Goal: Task Accomplishment & Management: Use online tool/utility

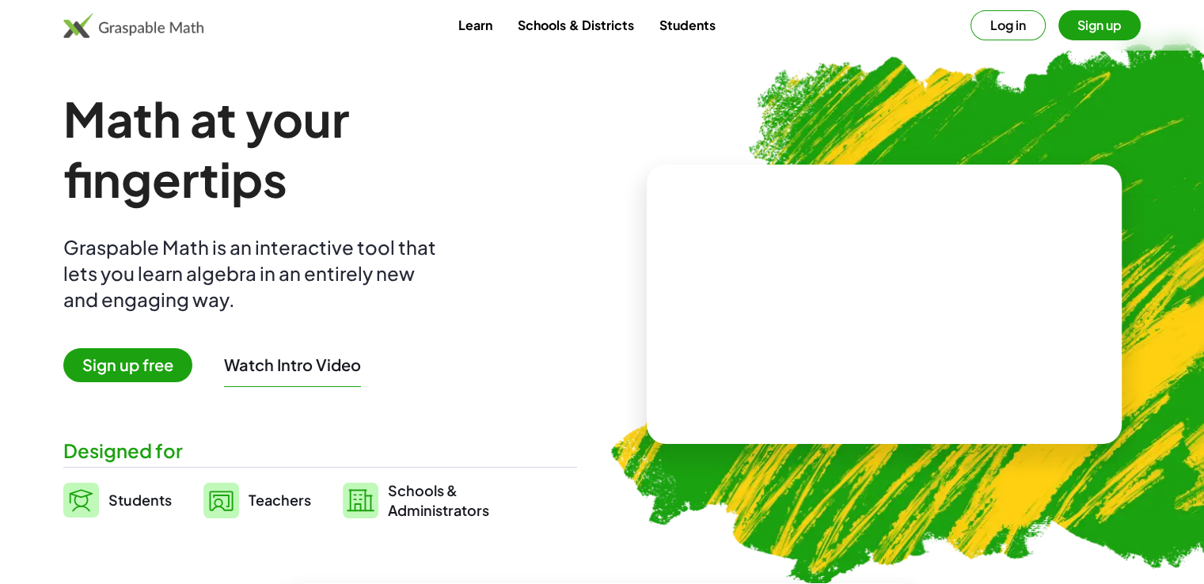
click at [1077, 29] on button "Sign up" at bounding box center [1099, 25] width 82 height 30
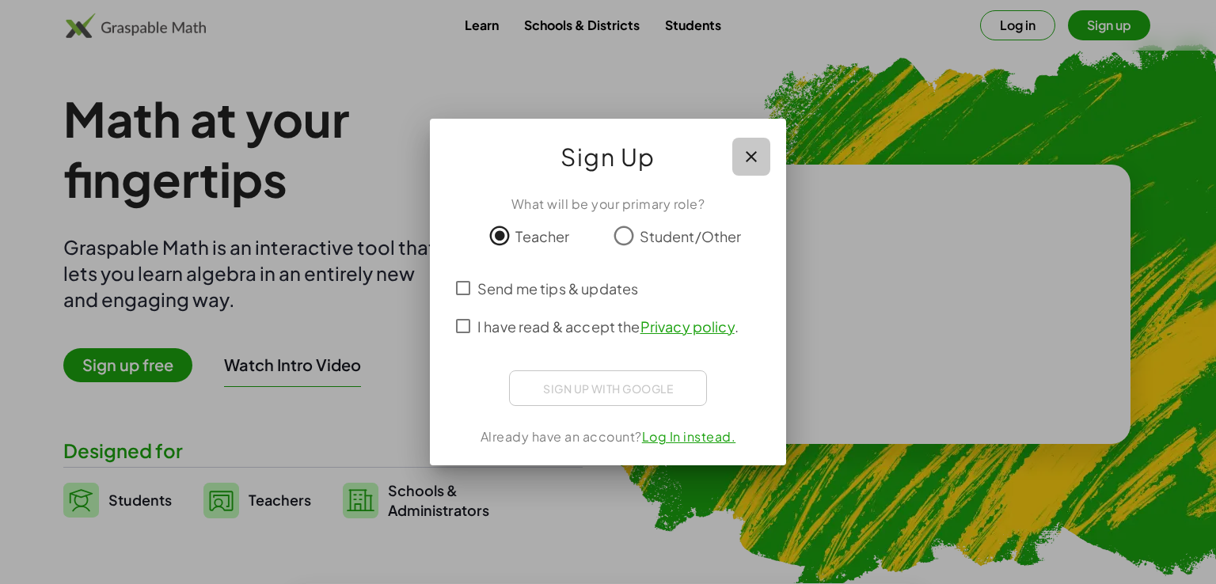
click at [745, 157] on icon "button" at bounding box center [751, 156] width 19 height 19
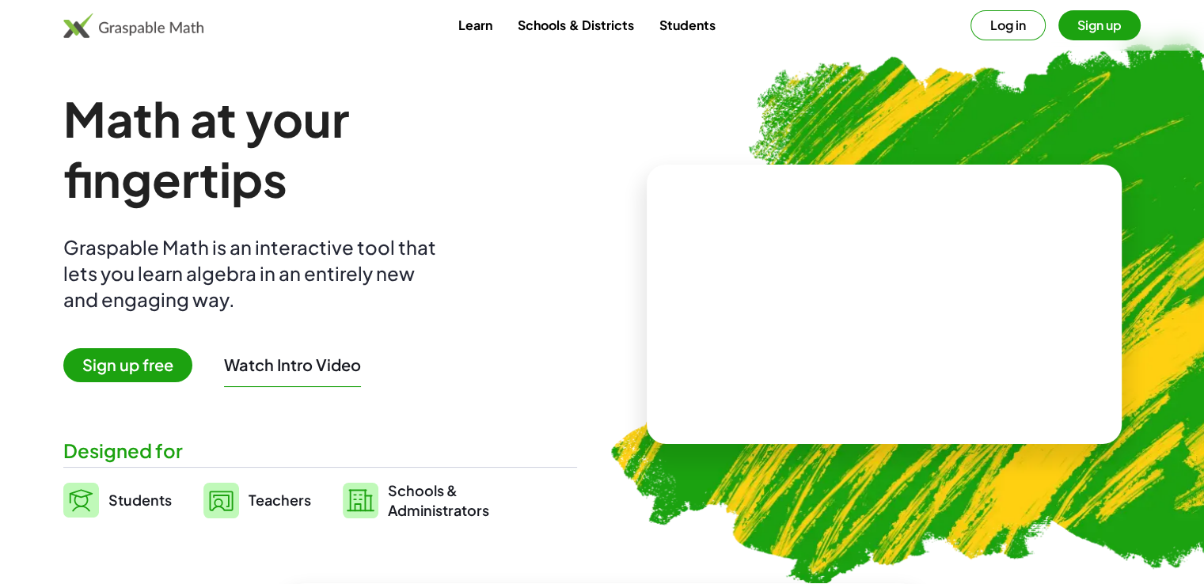
click at [1035, 25] on button "Log in" at bounding box center [1007, 25] width 75 height 30
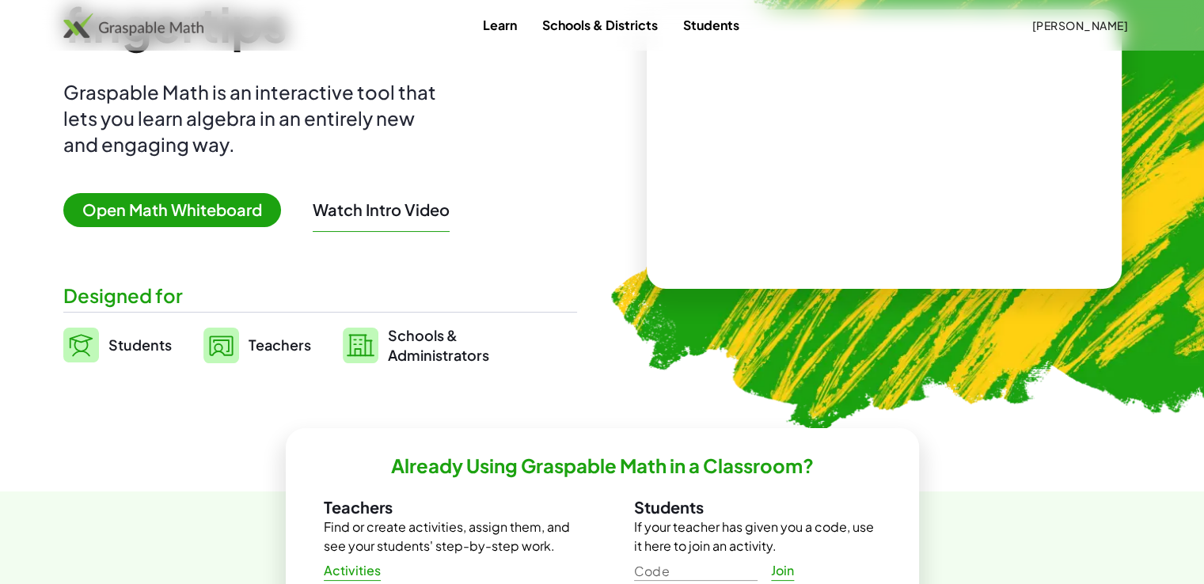
scroll to position [158, 0]
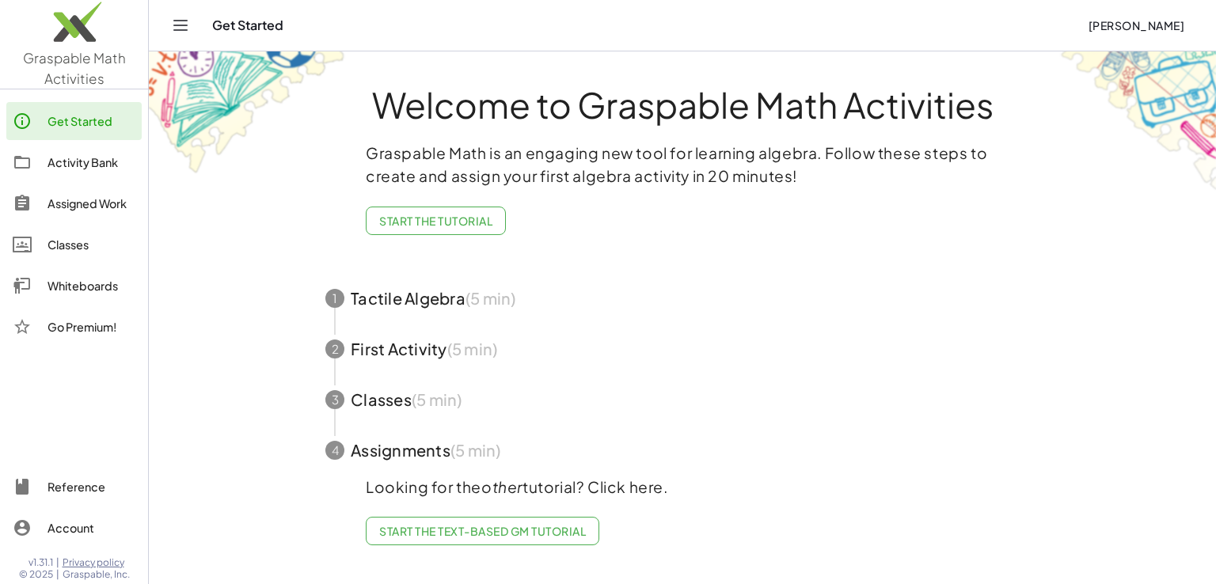
click at [110, 287] on div "Whiteboards" at bounding box center [91, 285] width 88 height 19
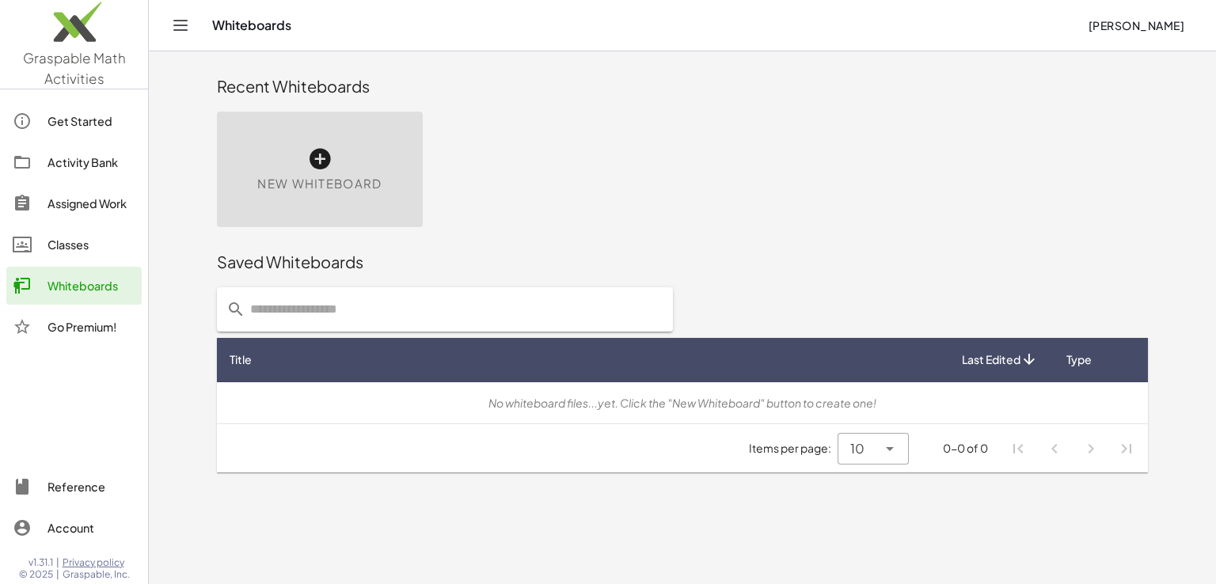
click at [323, 159] on icon at bounding box center [319, 158] width 25 height 25
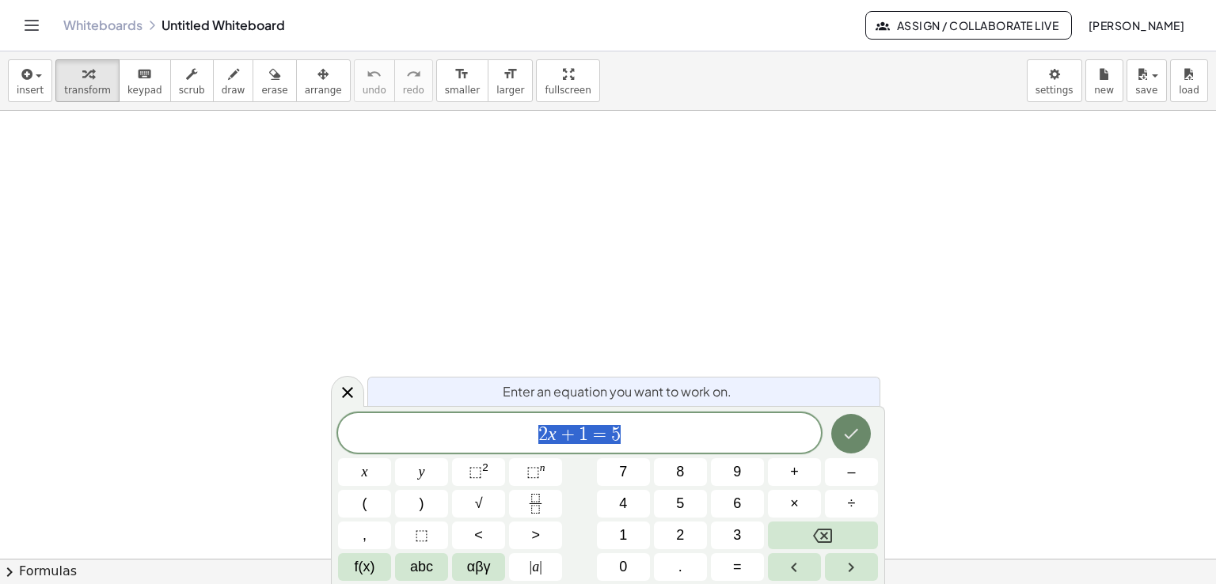
click at [855, 436] on icon "Done" at bounding box center [850, 433] width 19 height 19
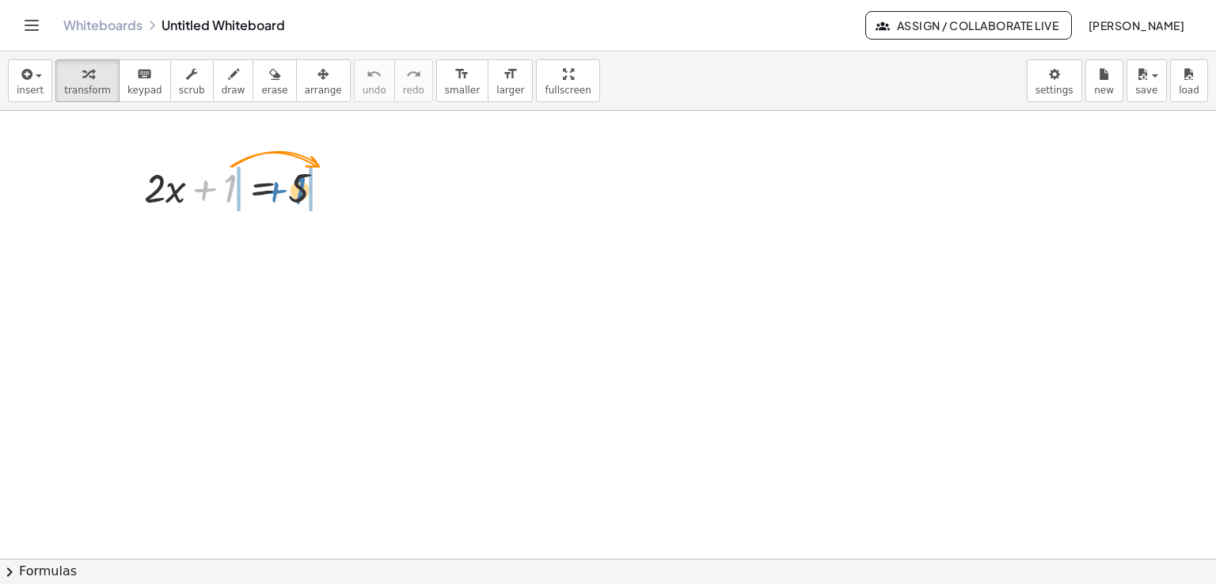
drag, startPoint x: 228, startPoint y: 193, endPoint x: 298, endPoint y: 195, distance: 69.7
click at [298, 195] on div at bounding box center [240, 187] width 209 height 54
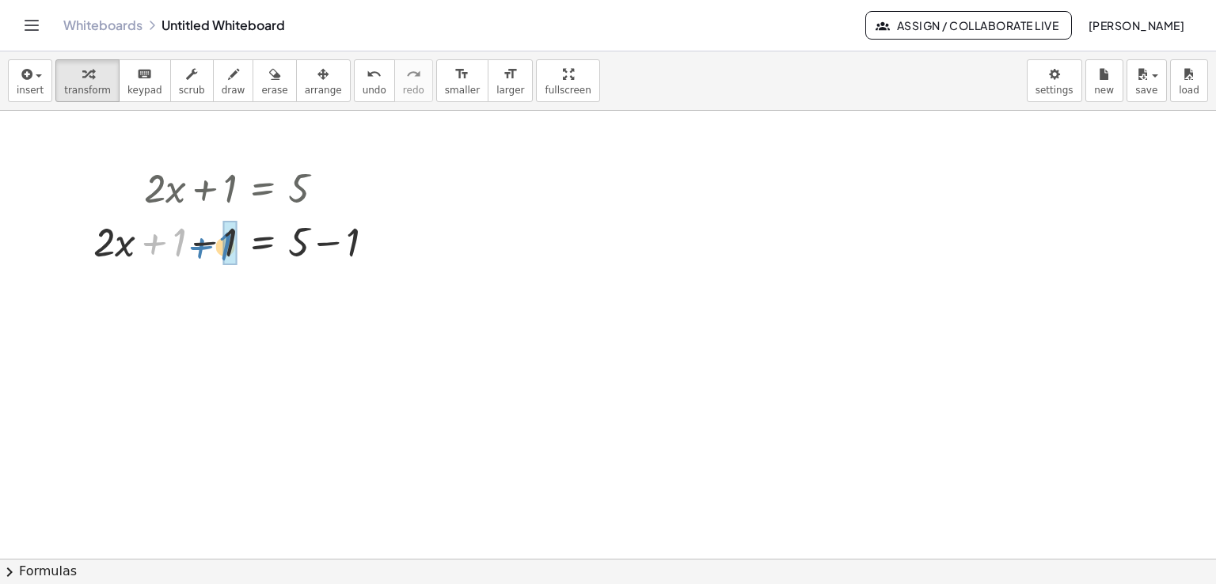
drag, startPoint x: 177, startPoint y: 245, endPoint x: 225, endPoint y: 249, distance: 47.7
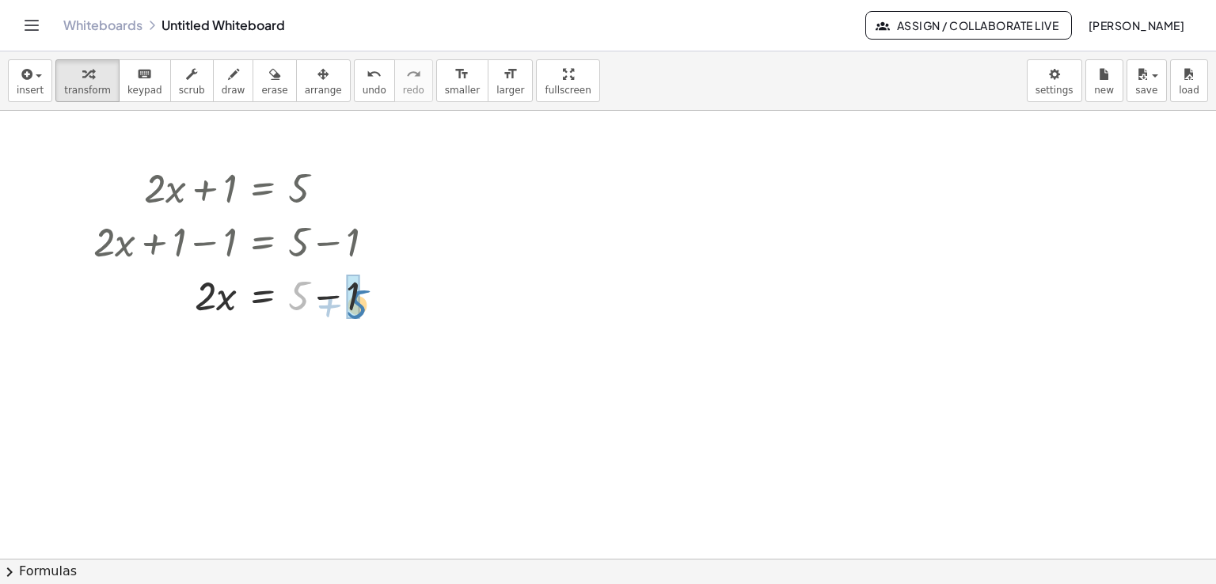
drag, startPoint x: 294, startPoint y: 291, endPoint x: 351, endPoint y: 298, distance: 57.4
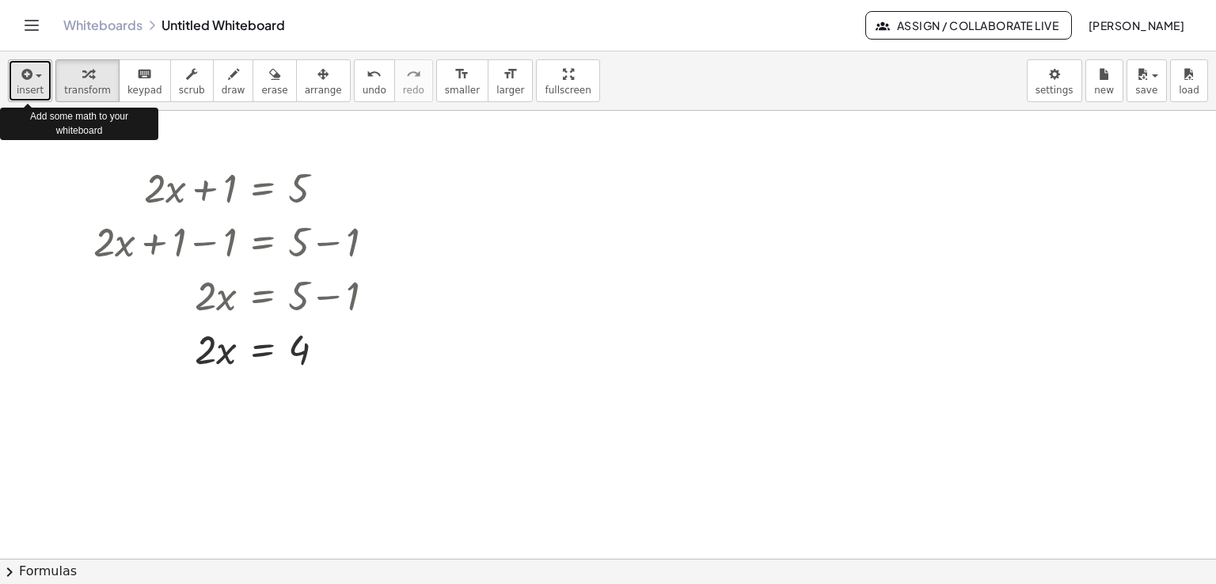
click at [29, 80] on icon "button" at bounding box center [25, 74] width 14 height 19
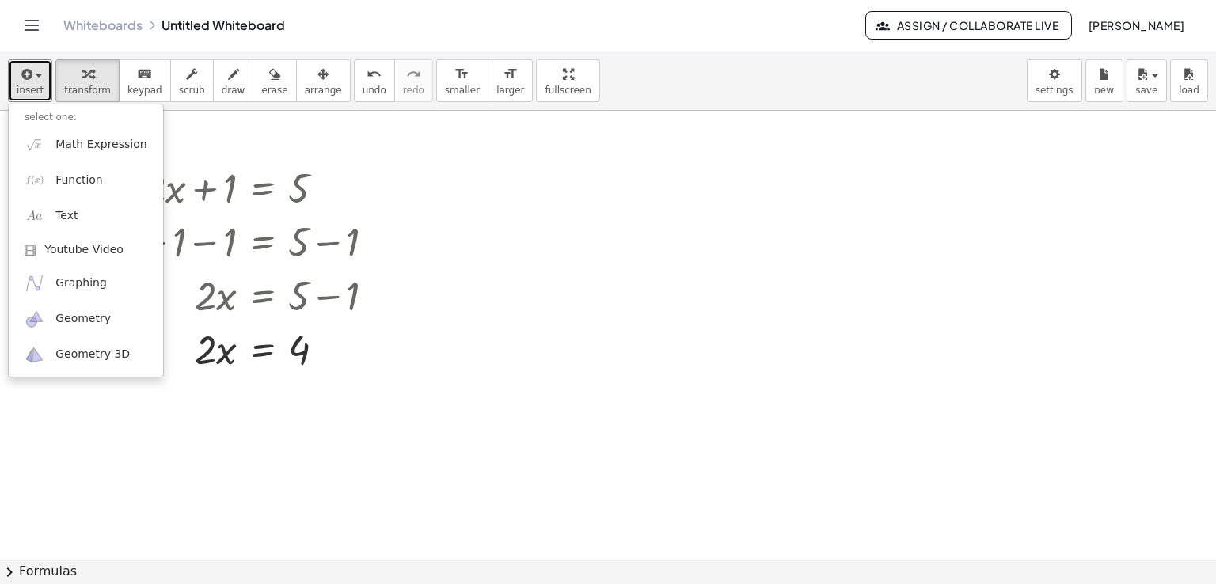
click at [184, 133] on div at bounding box center [608, 559] width 1216 height 897
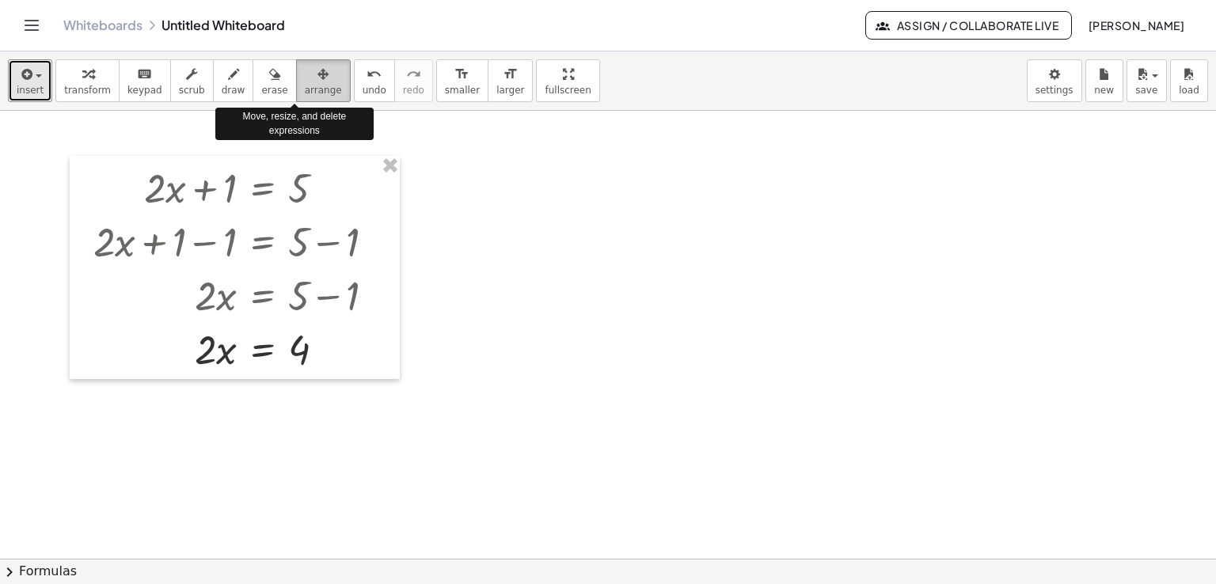
click at [305, 86] on span "arrange" at bounding box center [323, 90] width 37 height 11
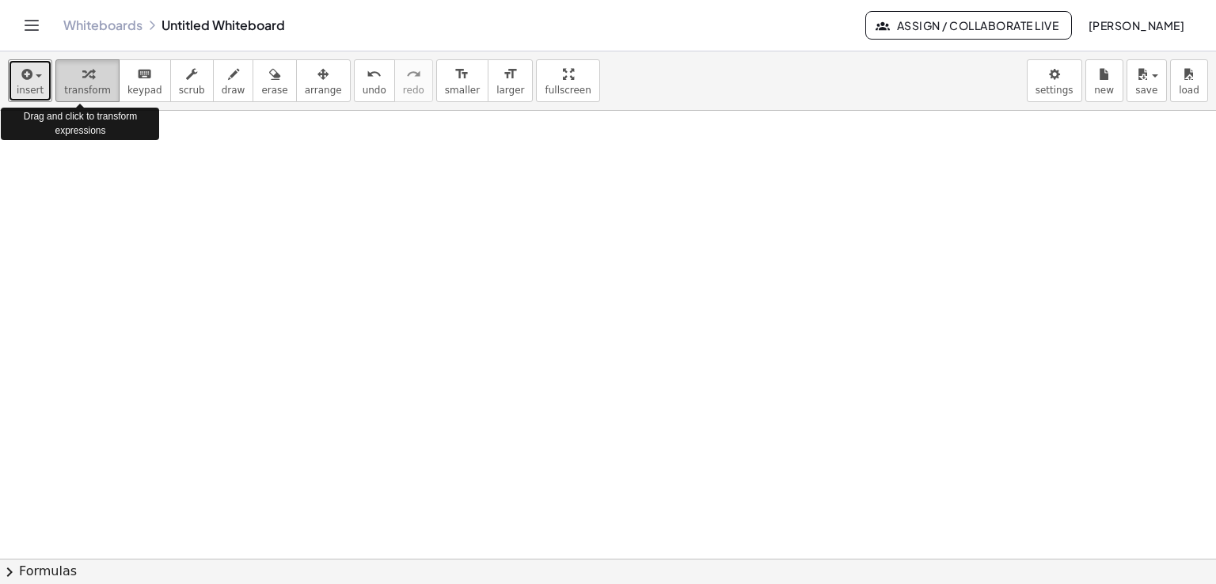
click at [83, 77] on icon "button" at bounding box center [87, 74] width 11 height 19
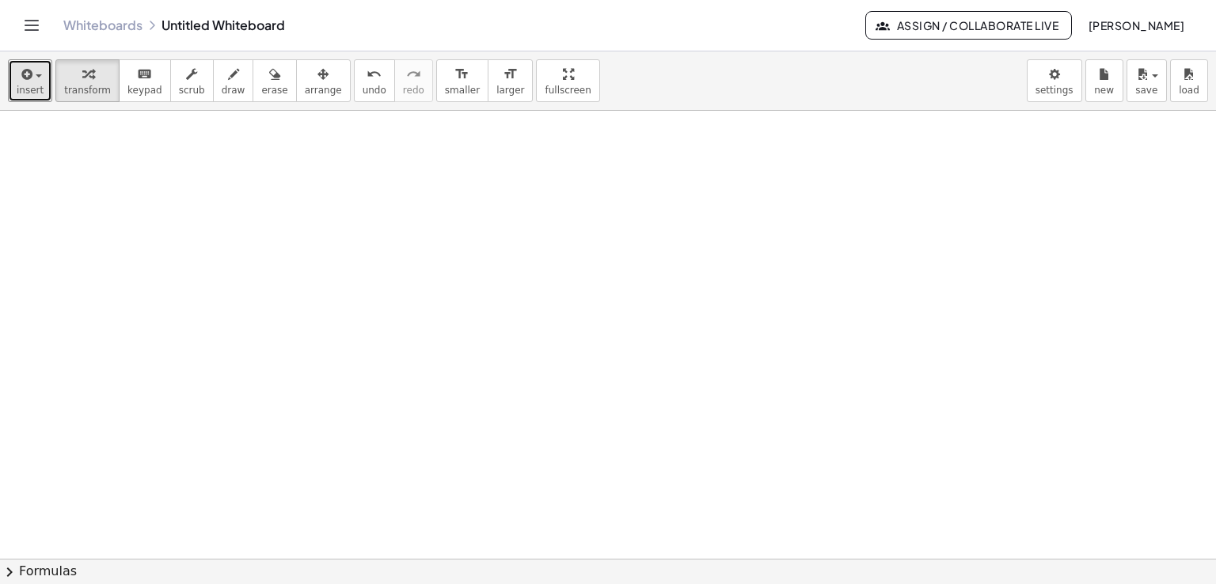
click at [215, 191] on div at bounding box center [608, 559] width 1216 height 897
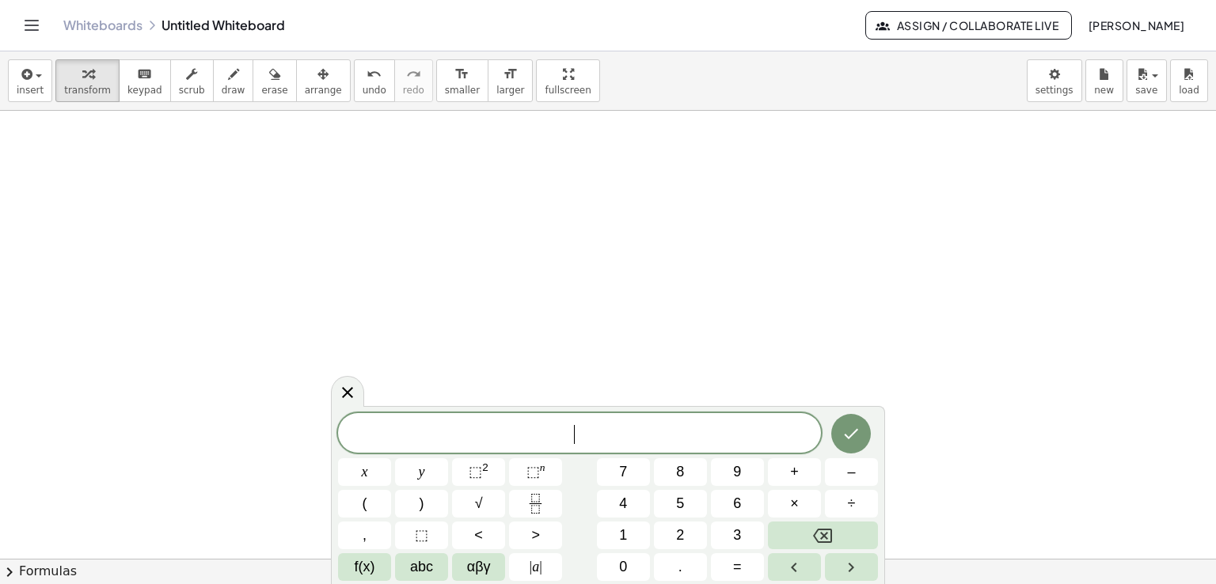
click at [213, 188] on div at bounding box center [608, 559] width 1216 height 897
click at [35, 82] on button "insert" at bounding box center [30, 80] width 44 height 43
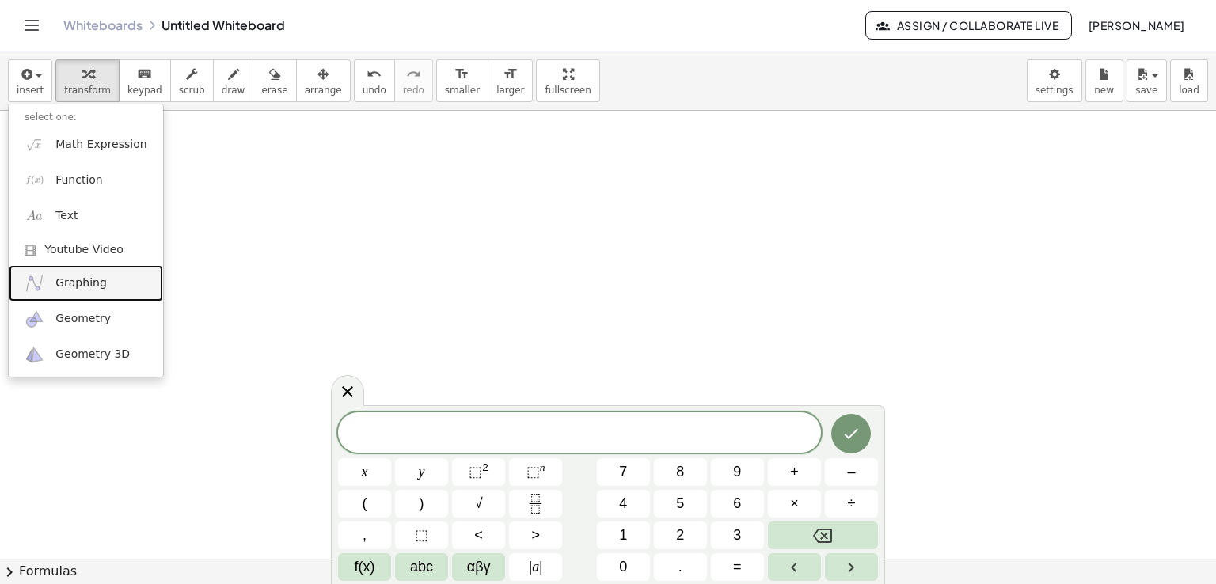
click at [71, 277] on span "Graphing" at bounding box center [80, 283] width 51 height 16
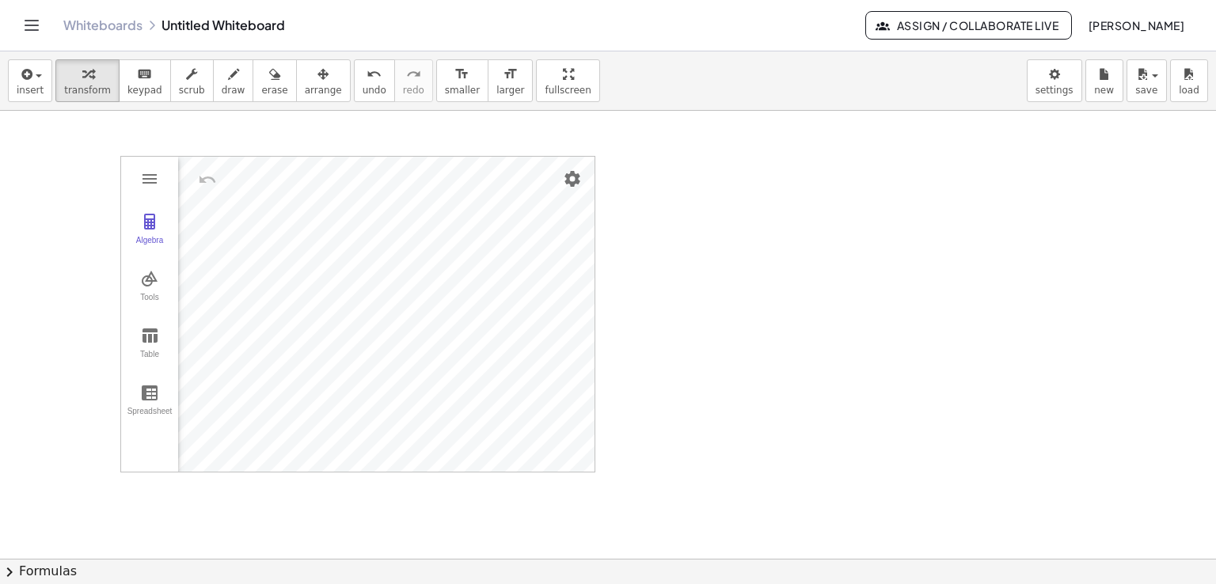
click at [245, 180] on div "Algebra Tools Table Spreadsheet GeoGebra Graphing Calculator Basic Tools Move P…" at bounding box center [357, 314] width 473 height 315
click at [726, 218] on div at bounding box center [608, 480] width 1216 height 897
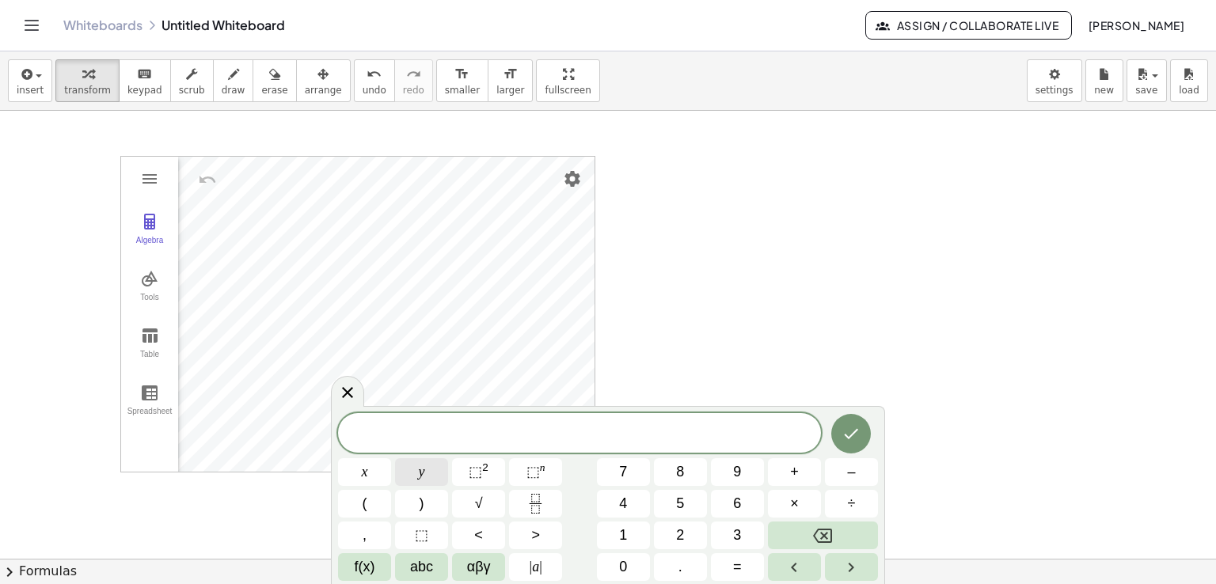
click at [435, 477] on button "y" at bounding box center [421, 472] width 53 height 28
click at [730, 561] on button "=" at bounding box center [737, 567] width 53 height 28
click at [372, 476] on button "x" at bounding box center [364, 472] width 53 height 28
click at [473, 479] on span "⬚" at bounding box center [475, 472] width 13 height 16
click at [856, 438] on icon "Done" at bounding box center [850, 430] width 19 height 19
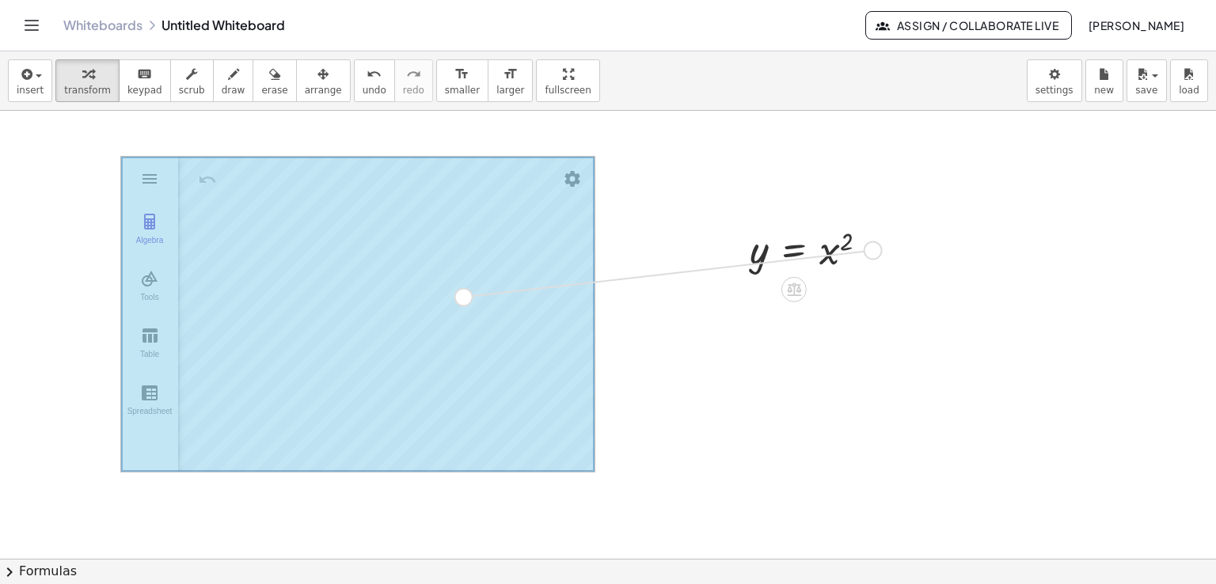
drag, startPoint x: 868, startPoint y: 251, endPoint x: 455, endPoint y: 298, distance: 415.1
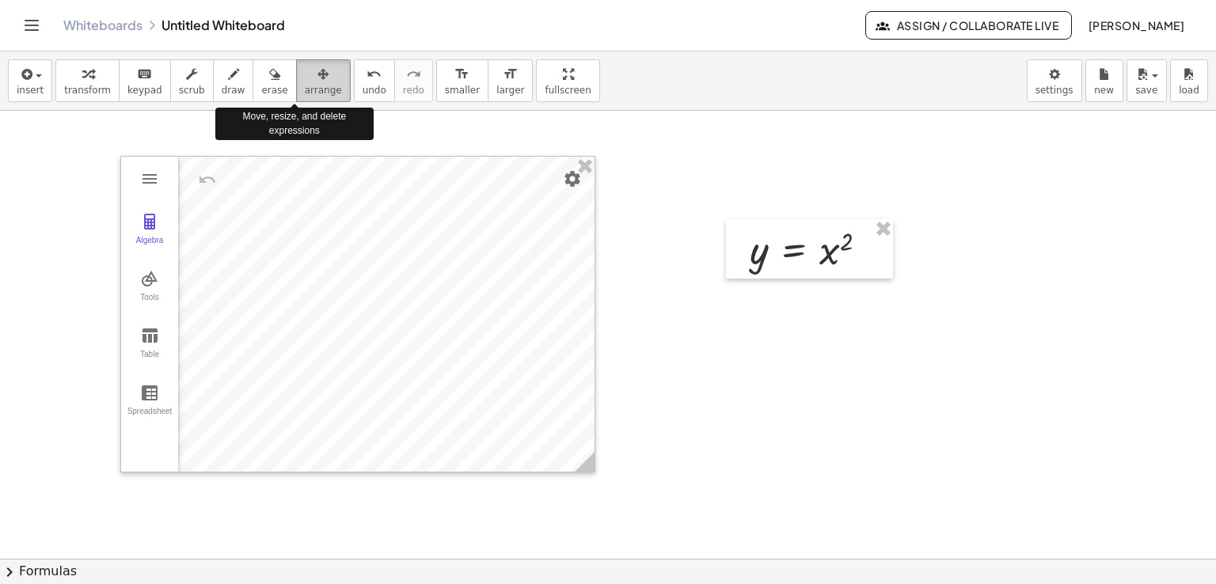
click at [305, 91] on span "arrange" at bounding box center [323, 90] width 37 height 11
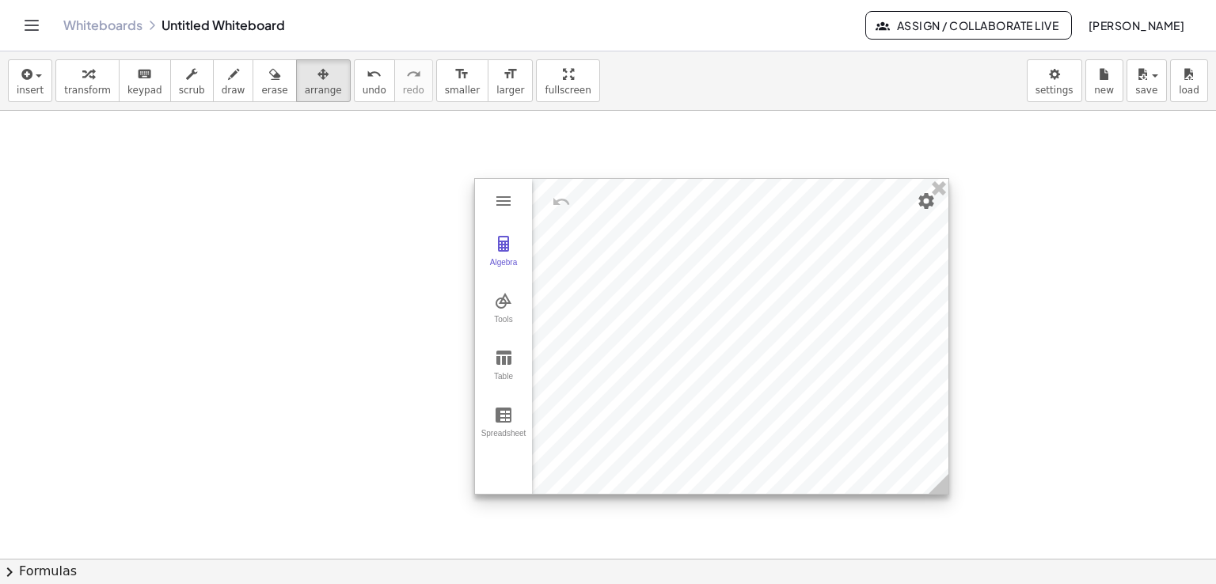
drag, startPoint x: 177, startPoint y: 172, endPoint x: 531, endPoint y: 194, distance: 354.5
click at [531, 194] on div "Algebra Tools Table Spreadsheet GeoGebra Graphing Calculator Basic Tools Move P…" at bounding box center [711, 336] width 475 height 317
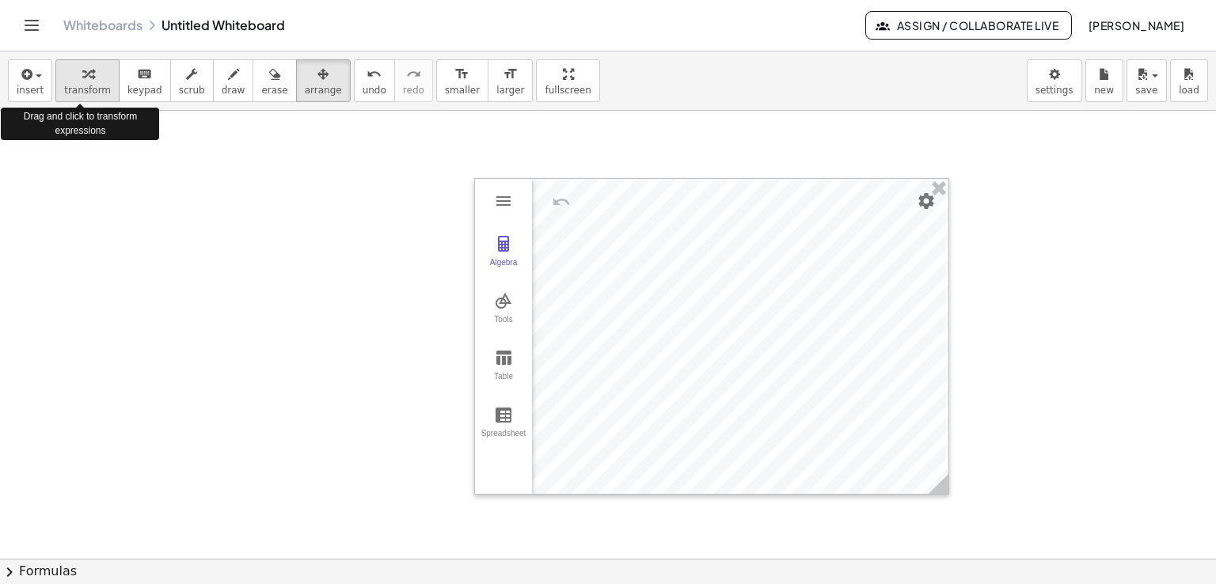
click at [67, 91] on span "transform" at bounding box center [87, 90] width 47 height 11
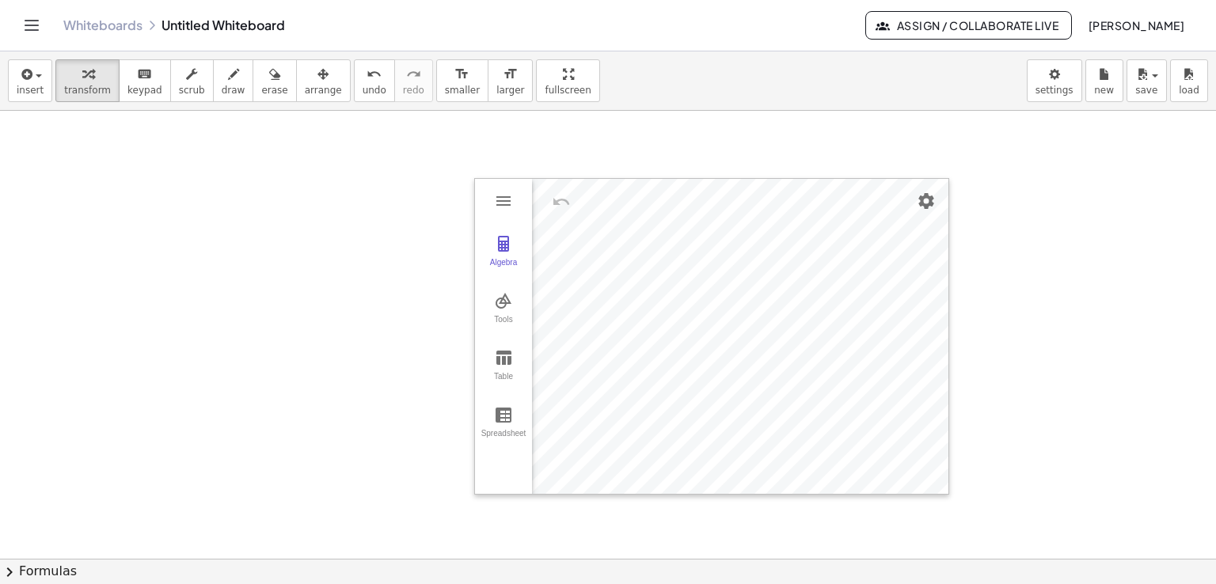
click at [85, 186] on div at bounding box center [608, 480] width 1216 height 897
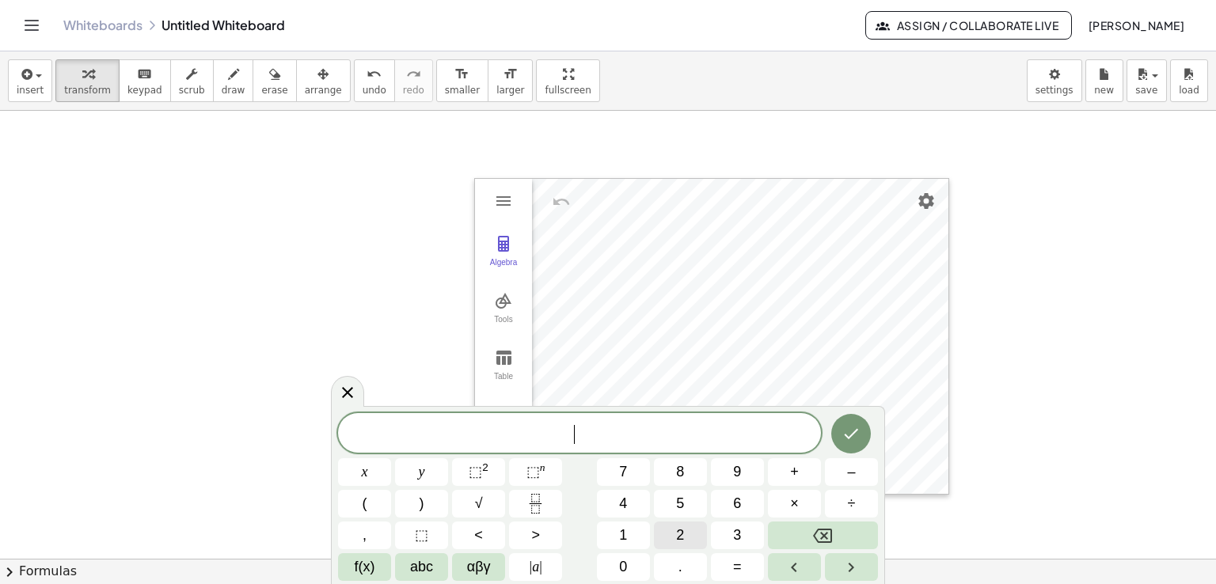
click at [685, 539] on button "2" at bounding box center [680, 536] width 53 height 28
click at [380, 476] on button "x" at bounding box center [364, 472] width 53 height 28
click at [784, 482] on button "+" at bounding box center [794, 472] width 53 height 28
click at [379, 477] on button "x" at bounding box center [364, 472] width 53 height 28
click at [836, 431] on button "Done" at bounding box center [851, 434] width 40 height 40
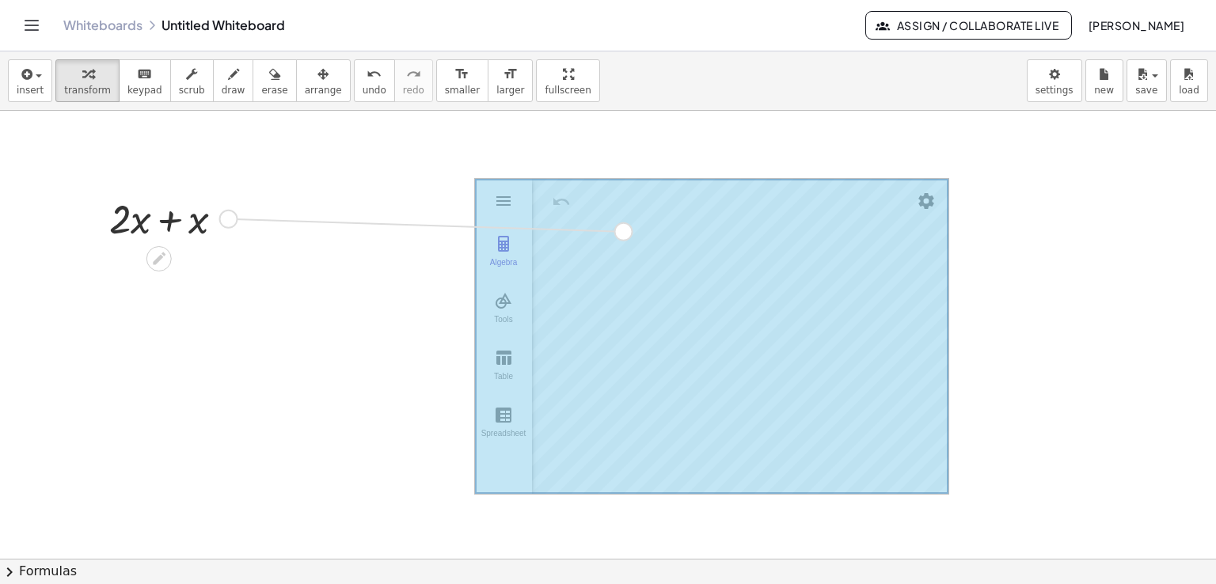
drag, startPoint x: 223, startPoint y: 216, endPoint x: 626, endPoint y: 231, distance: 403.2
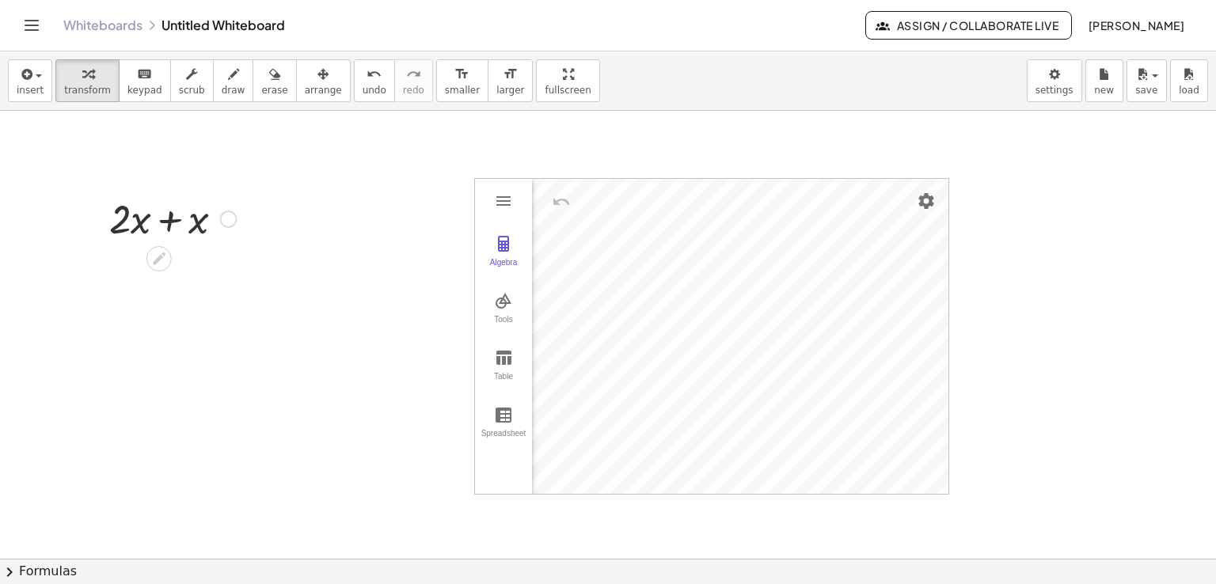
click at [224, 222] on div at bounding box center [228, 219] width 17 height 17
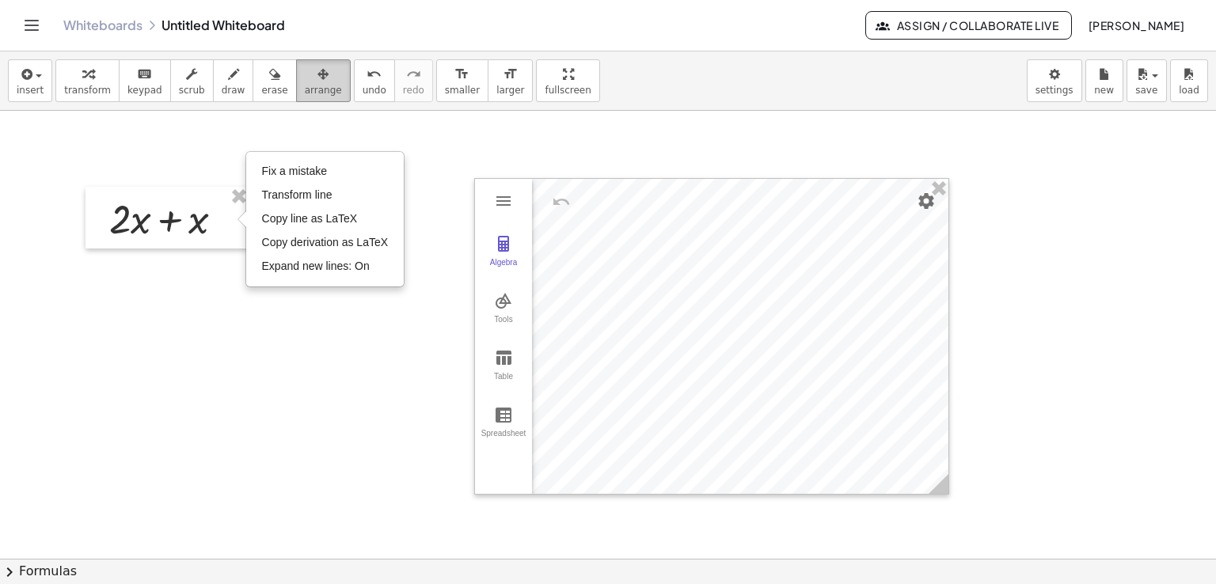
click at [305, 86] on span "arrange" at bounding box center [323, 90] width 37 height 11
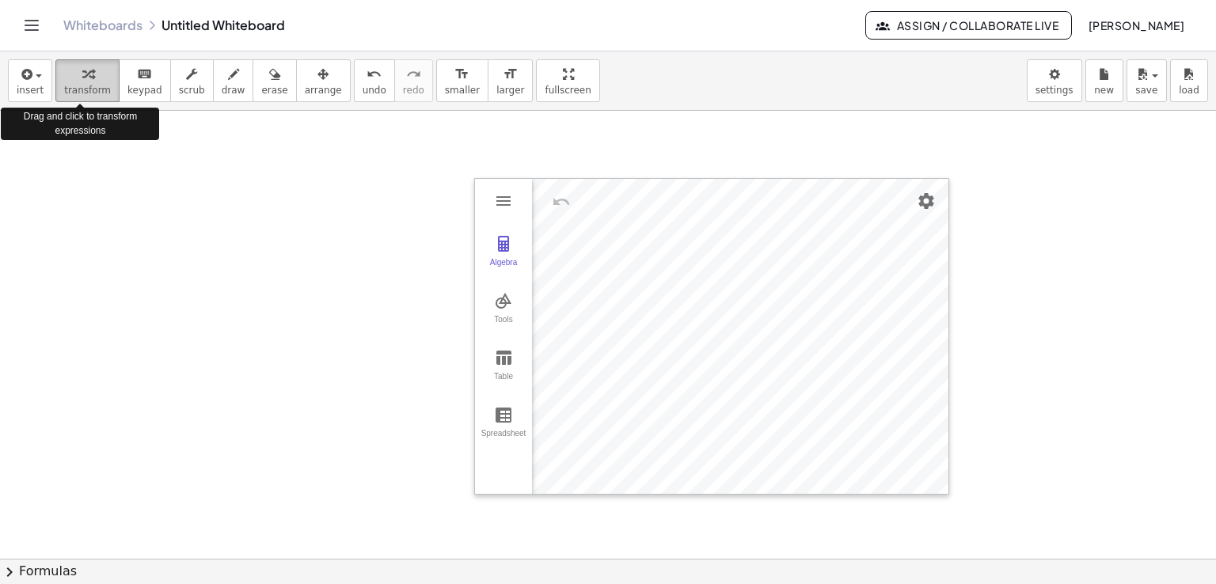
click at [98, 85] on span "transform" at bounding box center [87, 90] width 47 height 11
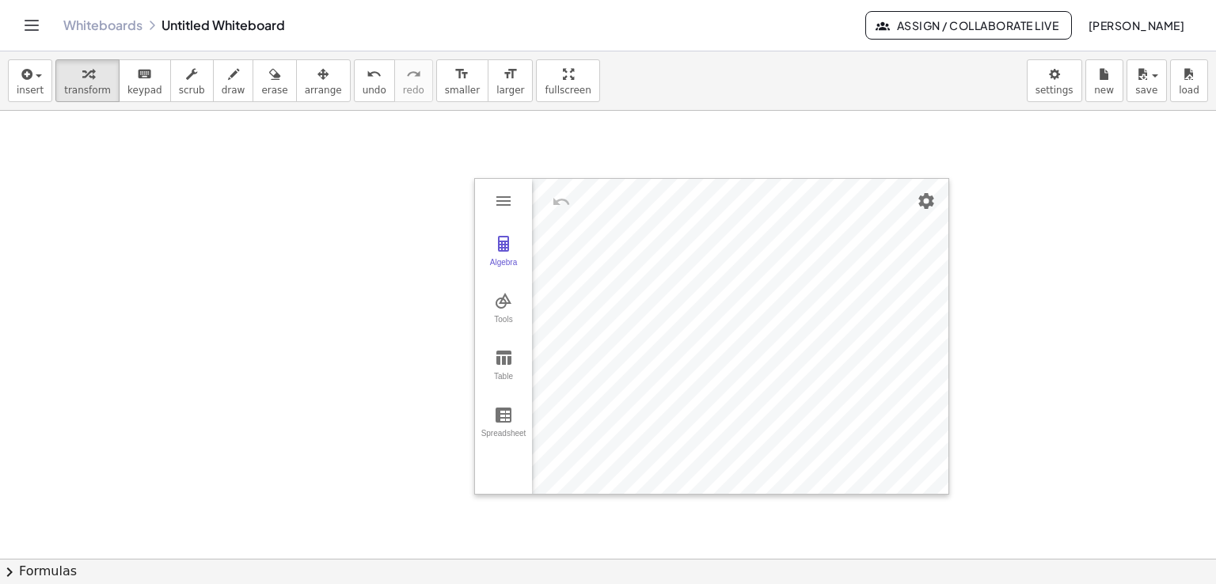
click at [158, 170] on div at bounding box center [608, 480] width 1216 height 897
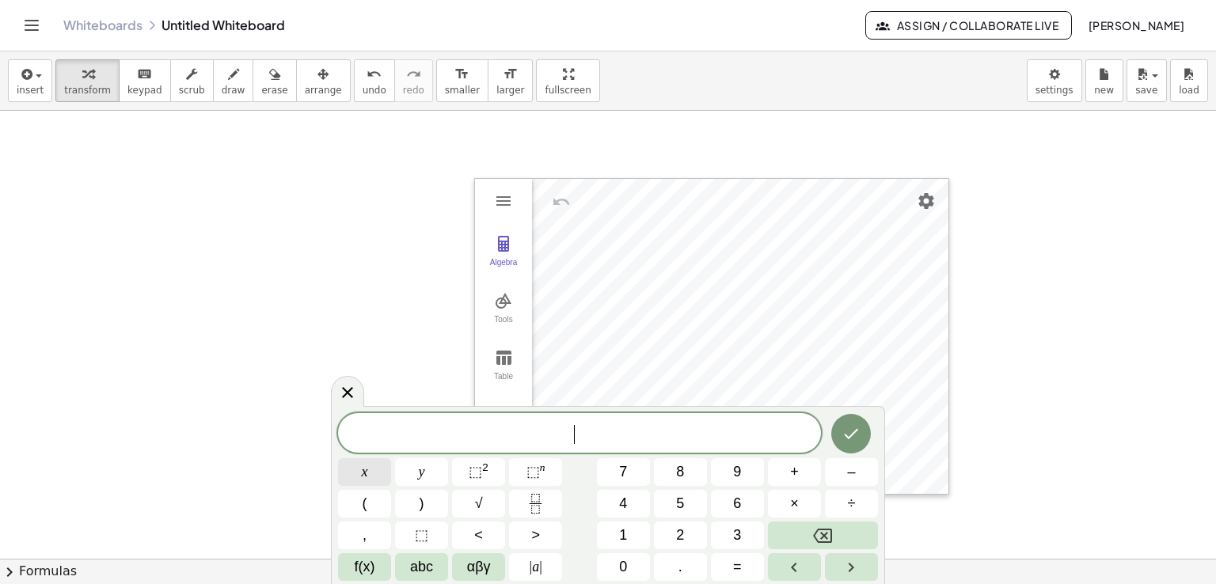
click at [376, 479] on button "x" at bounding box center [364, 472] width 53 height 28
click at [798, 481] on span "+" at bounding box center [794, 471] width 9 height 21
click at [702, 530] on button "2" at bounding box center [680, 536] width 53 height 28
click at [724, 565] on button "=" at bounding box center [737, 567] width 53 height 28
click at [684, 479] on span "8" at bounding box center [680, 471] width 8 height 21
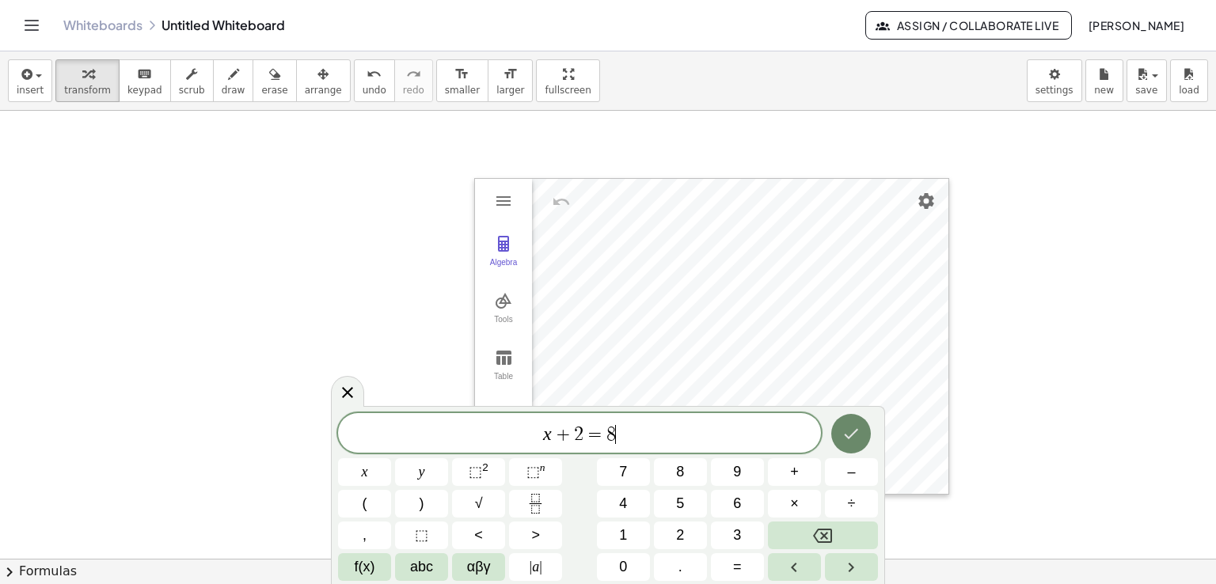
click at [847, 434] on icon "Done" at bounding box center [850, 433] width 19 height 19
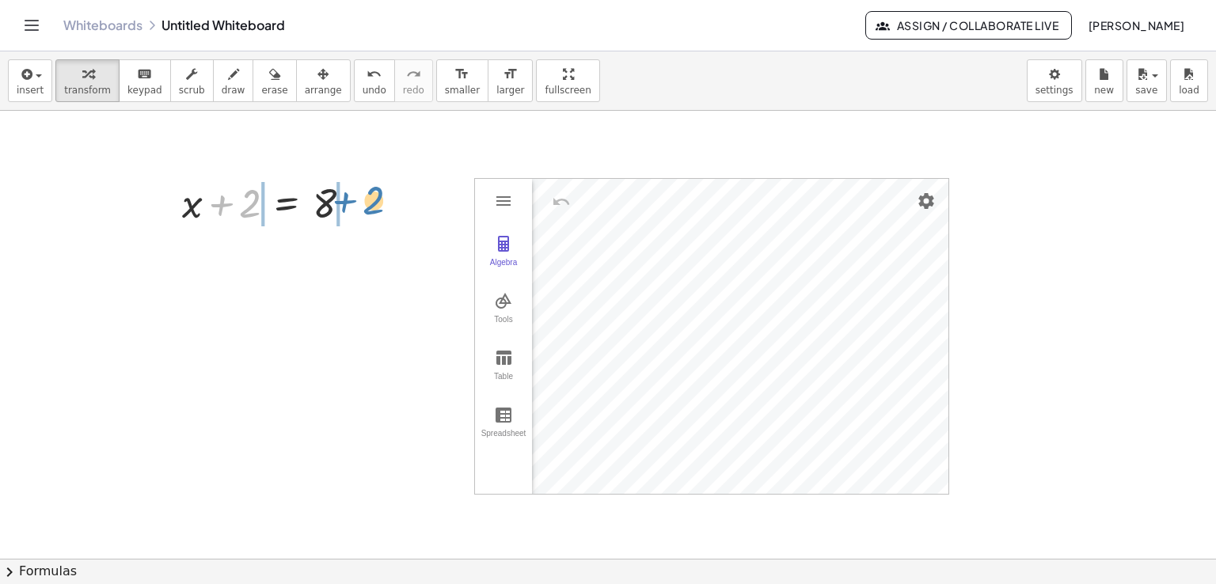
drag, startPoint x: 253, startPoint y: 199, endPoint x: 377, endPoint y: 195, distance: 123.5
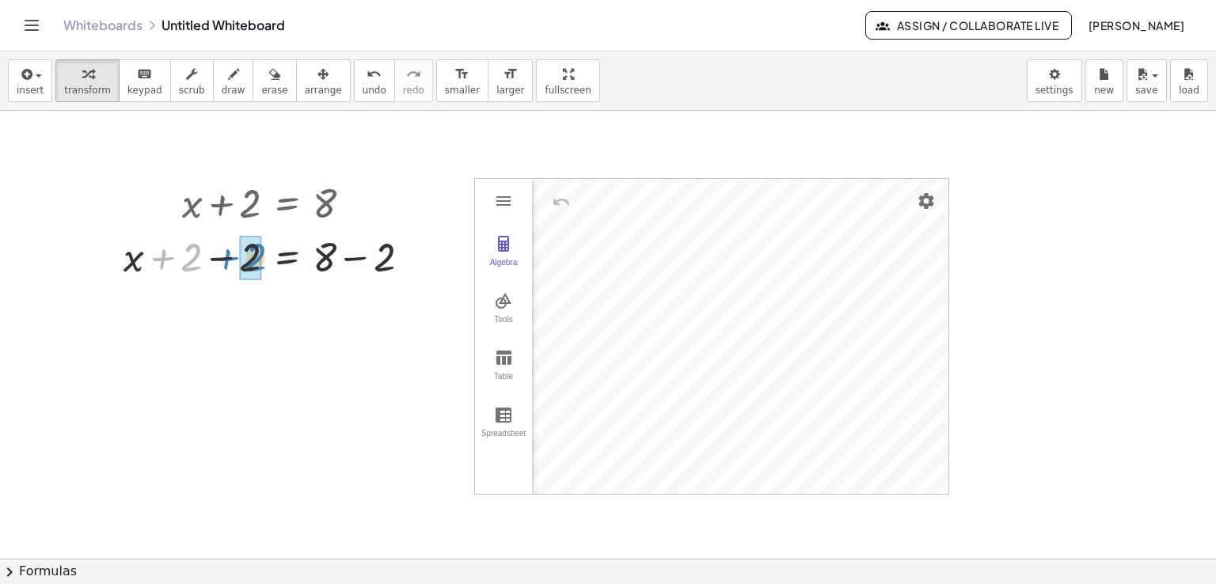
drag, startPoint x: 192, startPoint y: 256, endPoint x: 256, endPoint y: 255, distance: 64.1
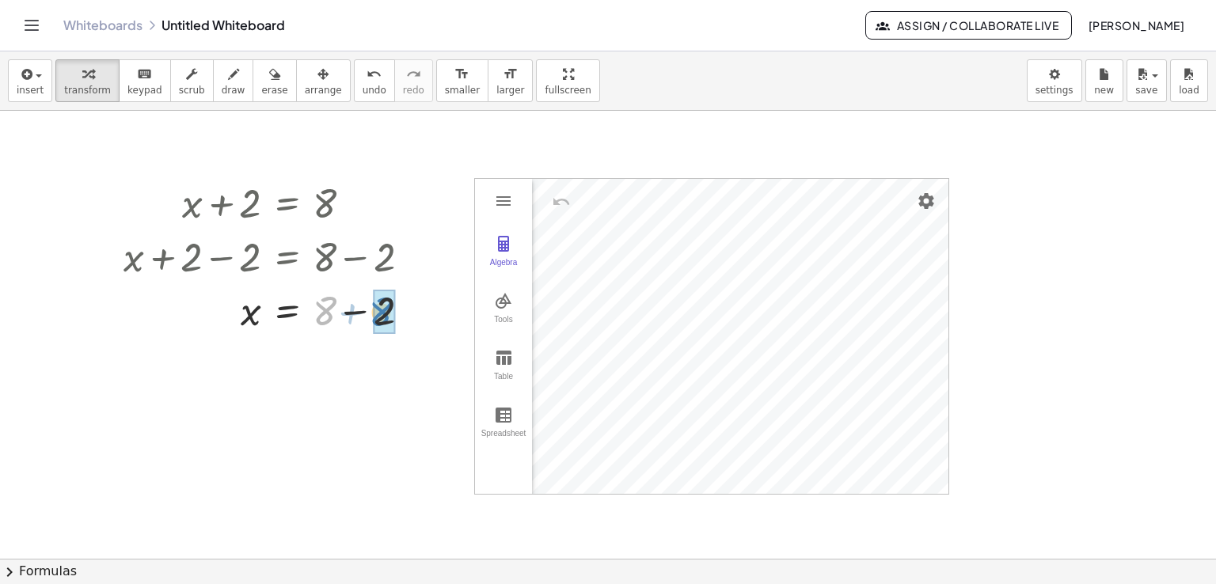
drag, startPoint x: 320, startPoint y: 303, endPoint x: 377, endPoint y: 304, distance: 57.0
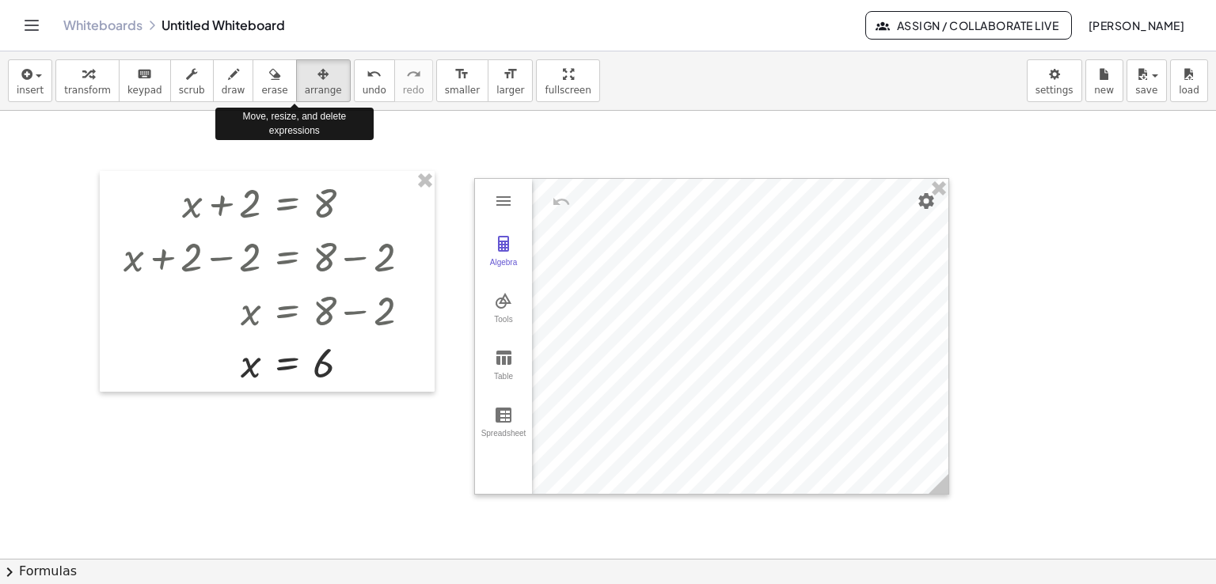
drag, startPoint x: 283, startPoint y: 85, endPoint x: 291, endPoint y: 116, distance: 31.9
click at [305, 85] on span "arrange" at bounding box center [323, 90] width 37 height 11
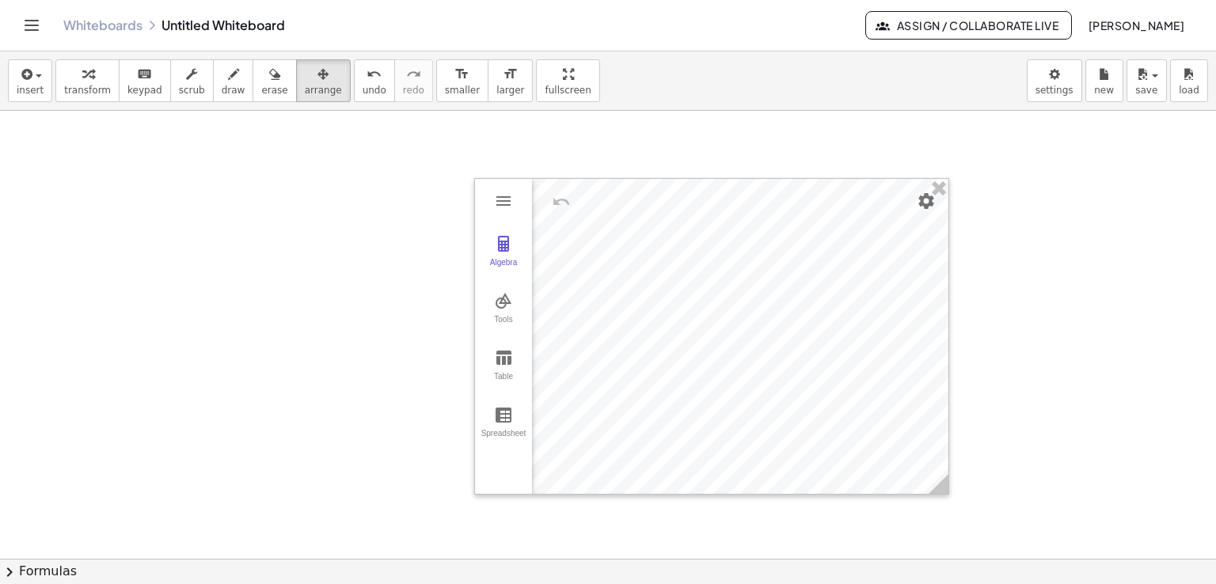
click at [163, 219] on div at bounding box center [608, 480] width 1216 height 897
drag, startPoint x: 130, startPoint y: 245, endPoint x: 170, endPoint y: 291, distance: 61.1
click at [170, 292] on div at bounding box center [608, 480] width 1216 height 897
drag, startPoint x: 120, startPoint y: 228, endPoint x: 108, endPoint y: 242, distance: 18.5
click at [108, 242] on div at bounding box center [608, 480] width 1216 height 897
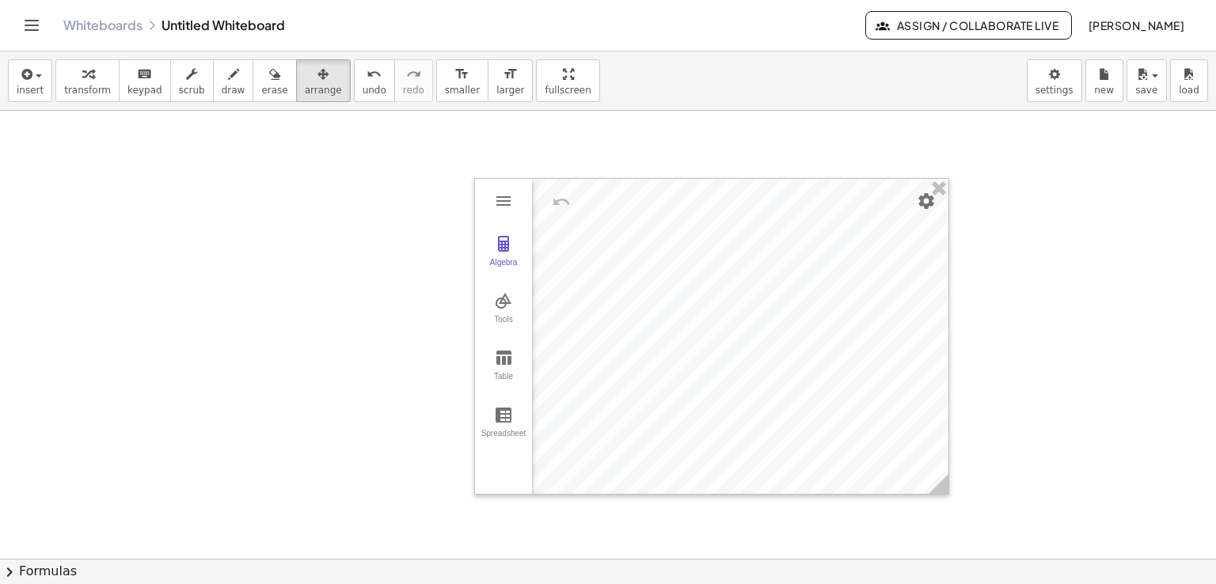
drag, startPoint x: 89, startPoint y: 173, endPoint x: 120, endPoint y: 214, distance: 51.9
click at [120, 214] on div at bounding box center [608, 480] width 1216 height 897
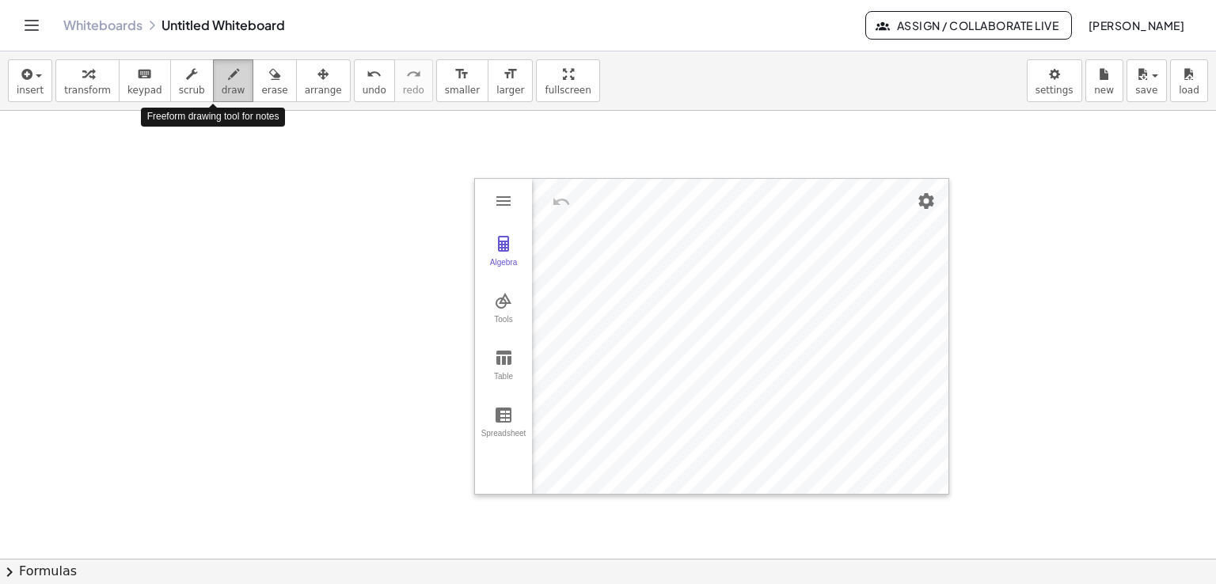
click at [213, 89] on button "draw" at bounding box center [233, 80] width 41 height 43
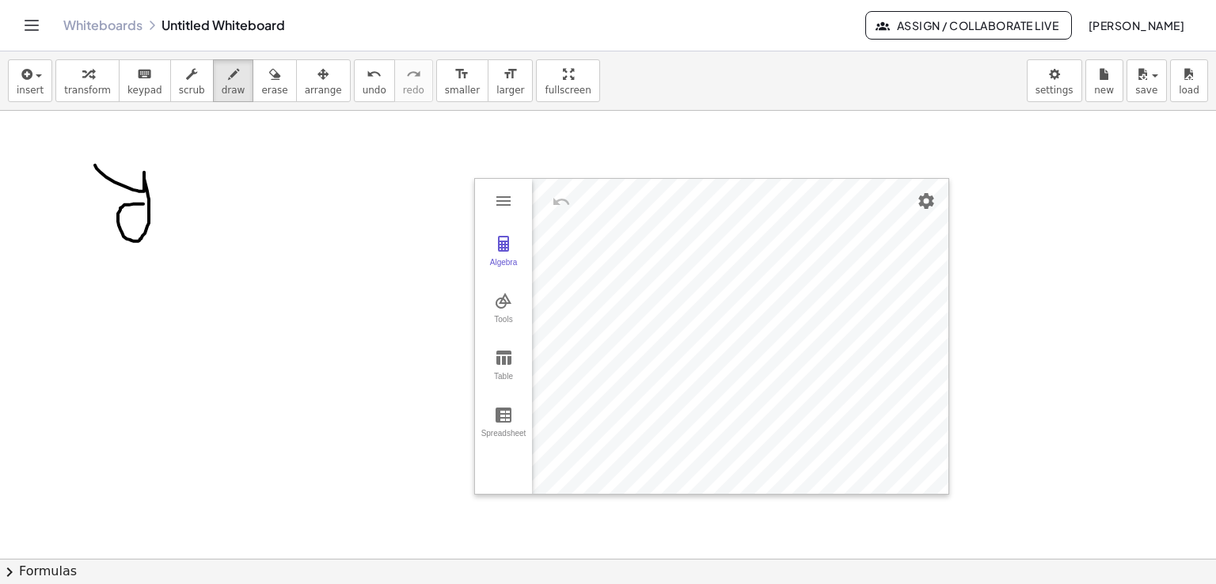
drag, startPoint x: 95, startPoint y: 165, endPoint x: 143, endPoint y: 203, distance: 61.9
click at [143, 203] on div at bounding box center [608, 480] width 1216 height 897
drag, startPoint x: 172, startPoint y: 188, endPoint x: 193, endPoint y: 188, distance: 21.4
click at [193, 188] on div at bounding box center [608, 480] width 1216 height 897
drag, startPoint x: 177, startPoint y: 213, endPoint x: 196, endPoint y: 211, distance: 19.9
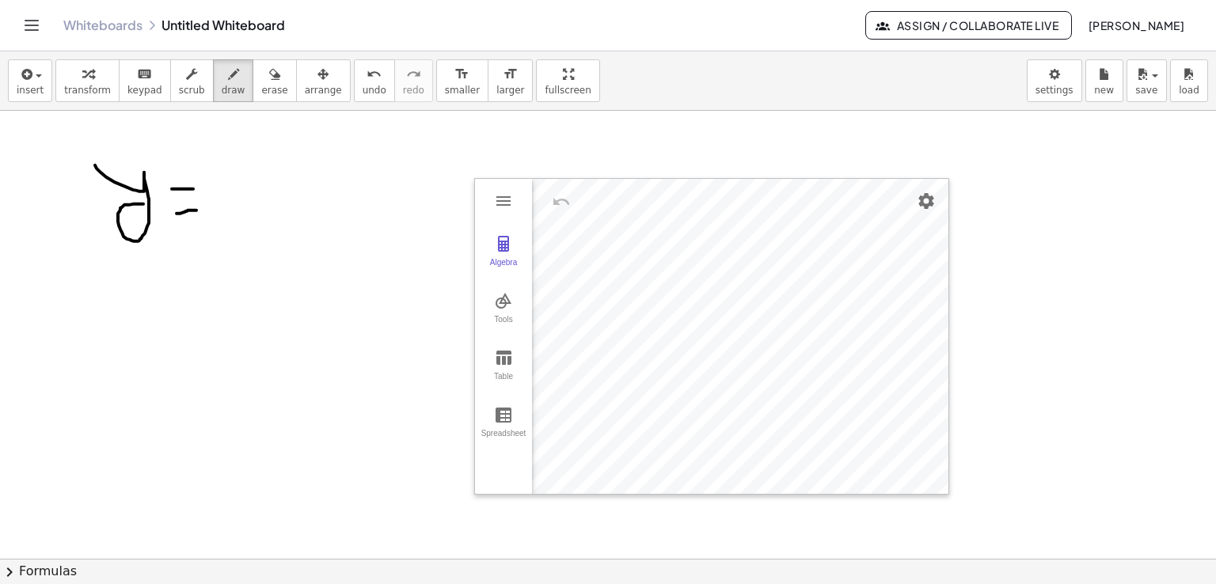
click at [196, 211] on div at bounding box center [608, 480] width 1216 height 897
drag, startPoint x: 212, startPoint y: 179, endPoint x: 252, endPoint y: 219, distance: 56.5
click at [252, 219] on div at bounding box center [608, 480] width 1216 height 897
drag, startPoint x: 268, startPoint y: 203, endPoint x: 308, endPoint y: 239, distance: 53.2
click at [308, 239] on div at bounding box center [608, 480] width 1216 height 897
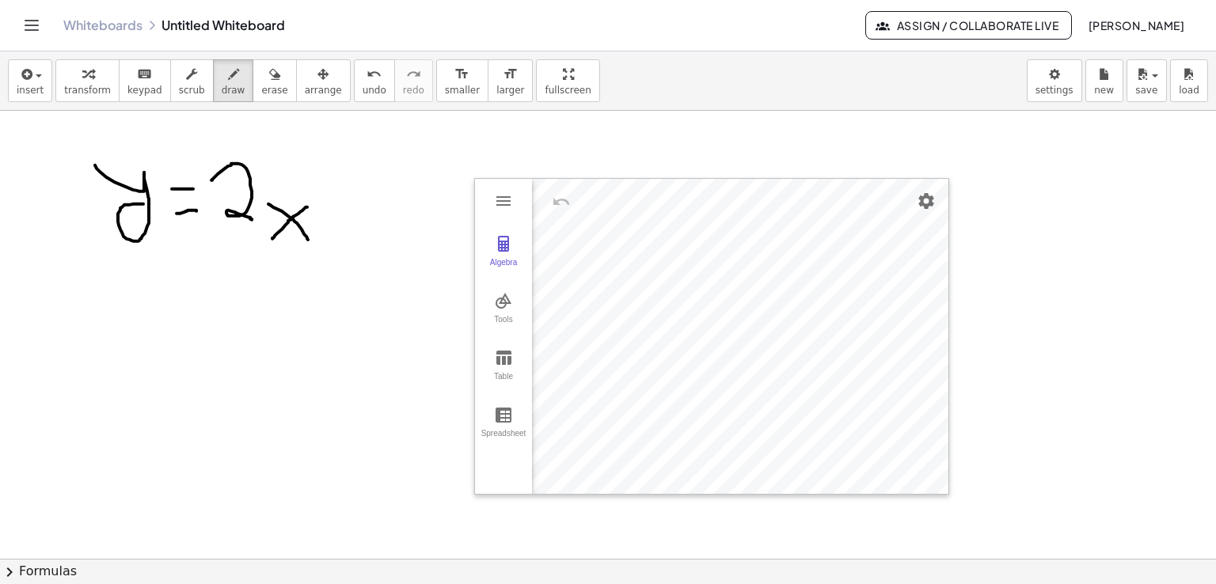
drag, startPoint x: 307, startPoint y: 207, endPoint x: 272, endPoint y: 238, distance: 47.1
click at [272, 238] on div at bounding box center [608, 480] width 1216 height 897
click at [334, 199] on div at bounding box center [608, 480] width 1216 height 897
click at [305, 79] on div "button" at bounding box center [323, 73] width 37 height 19
drag, startPoint x: 319, startPoint y: 255, endPoint x: 231, endPoint y: 238, distance: 89.4
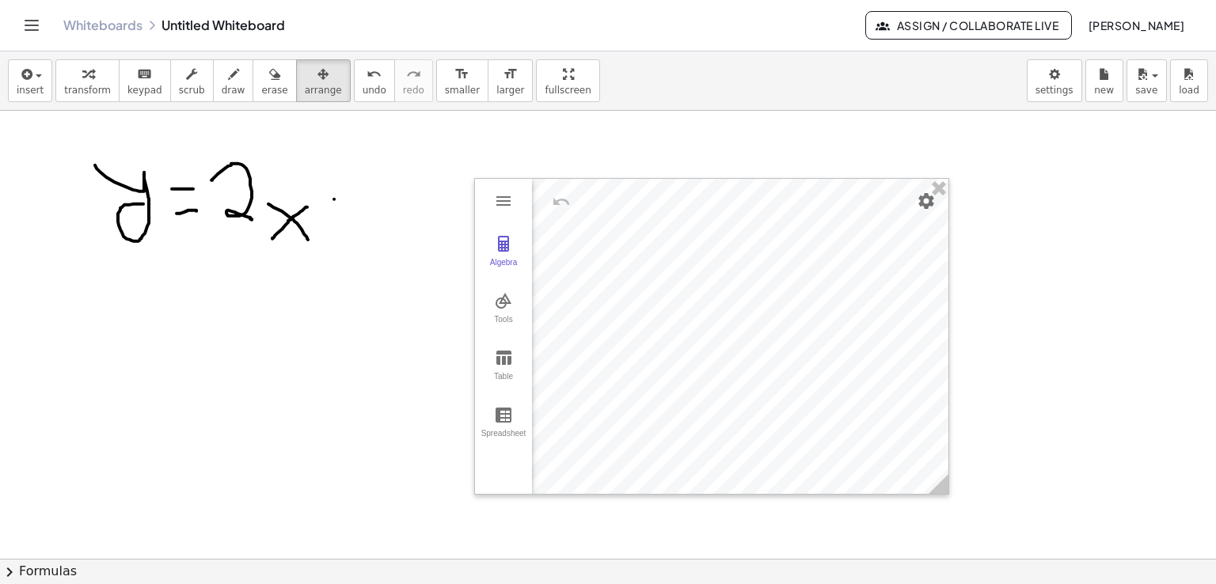
click at [231, 238] on div at bounding box center [608, 480] width 1216 height 897
drag, startPoint x: 174, startPoint y: 203, endPoint x: 567, endPoint y: 283, distance: 400.7
click at [567, 283] on div "Algebra Tools Table Spreadsheet GeoGebra Graphing Calculator Basic Tools Move P…" at bounding box center [608, 480] width 1216 height 897
click at [222, 89] on span "draw" at bounding box center [234, 90] width 24 height 11
drag, startPoint x: 260, startPoint y: 83, endPoint x: 249, endPoint y: 191, distance: 108.1
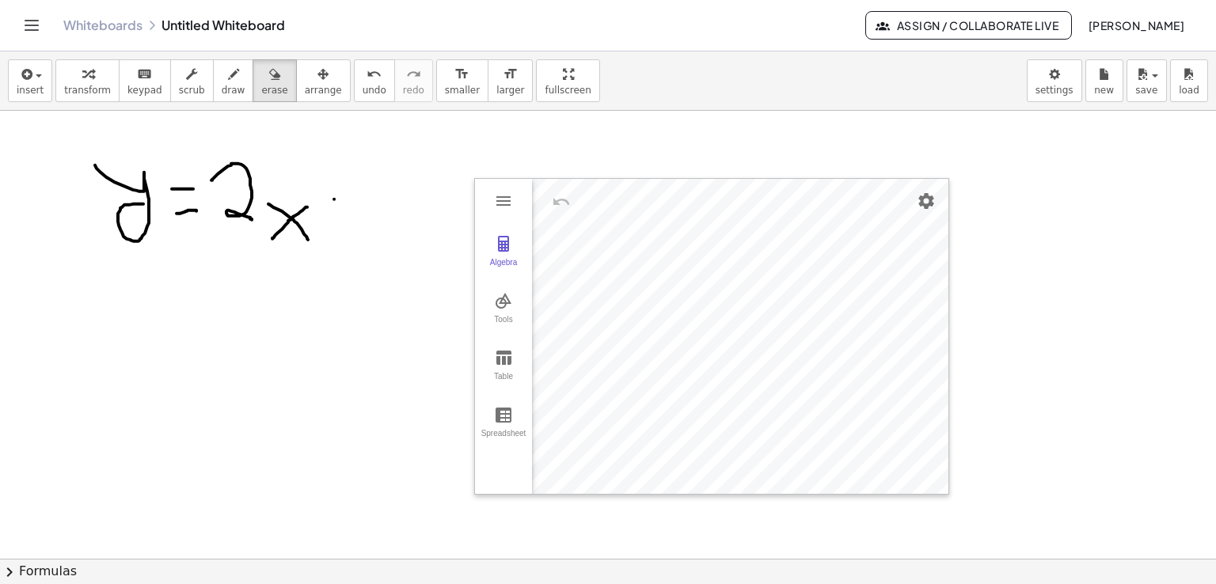
click at [249, 191] on div "insert select one: Math Expression Function Text Youtube Video Graphing Geometr…" at bounding box center [608, 317] width 1216 height 533
drag, startPoint x: 249, startPoint y: 191, endPoint x: 239, endPoint y: 158, distance: 34.0
click at [239, 158] on div at bounding box center [608, 480] width 1216 height 897
click at [234, 173] on div at bounding box center [608, 480] width 1216 height 897
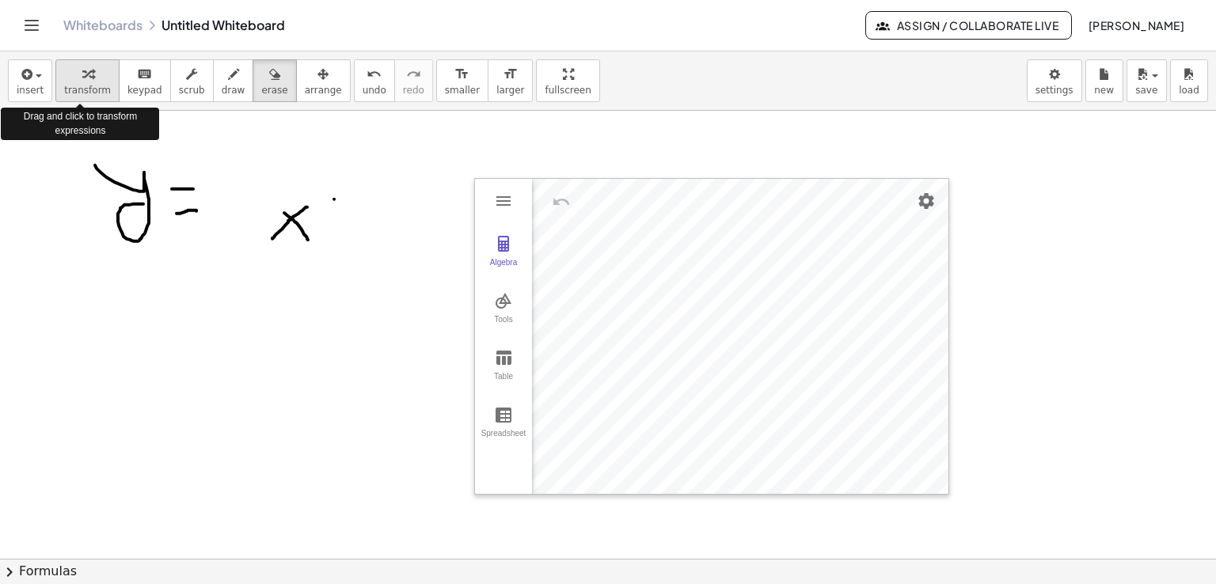
click at [85, 82] on icon "button" at bounding box center [87, 74] width 11 height 19
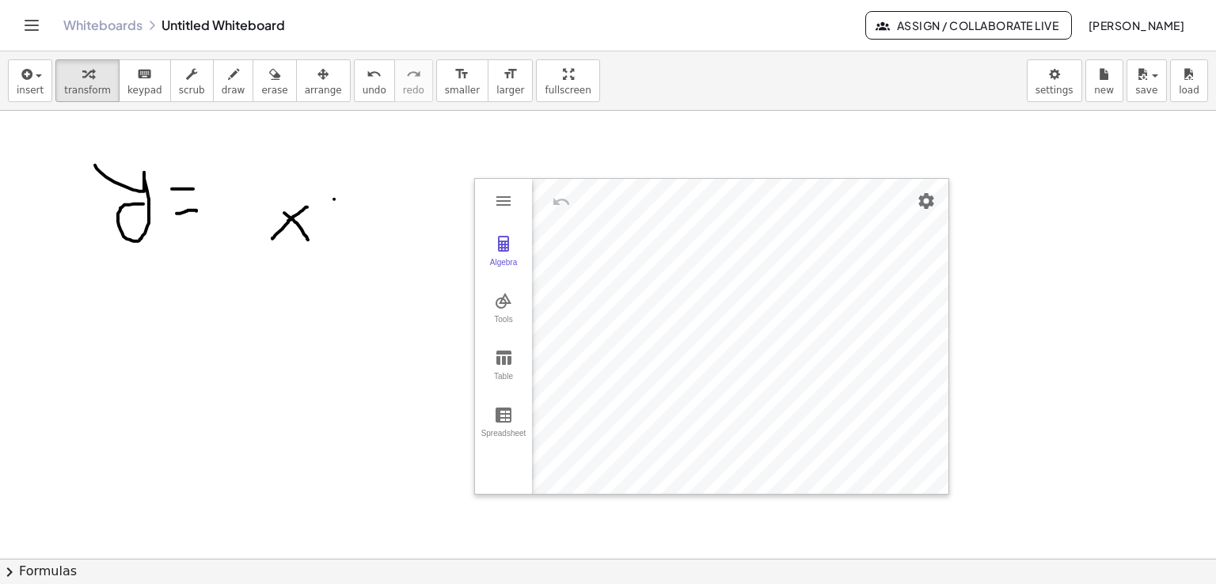
click at [140, 256] on div at bounding box center [608, 480] width 1216 height 897
click at [140, 257] on div at bounding box center [608, 480] width 1216 height 897
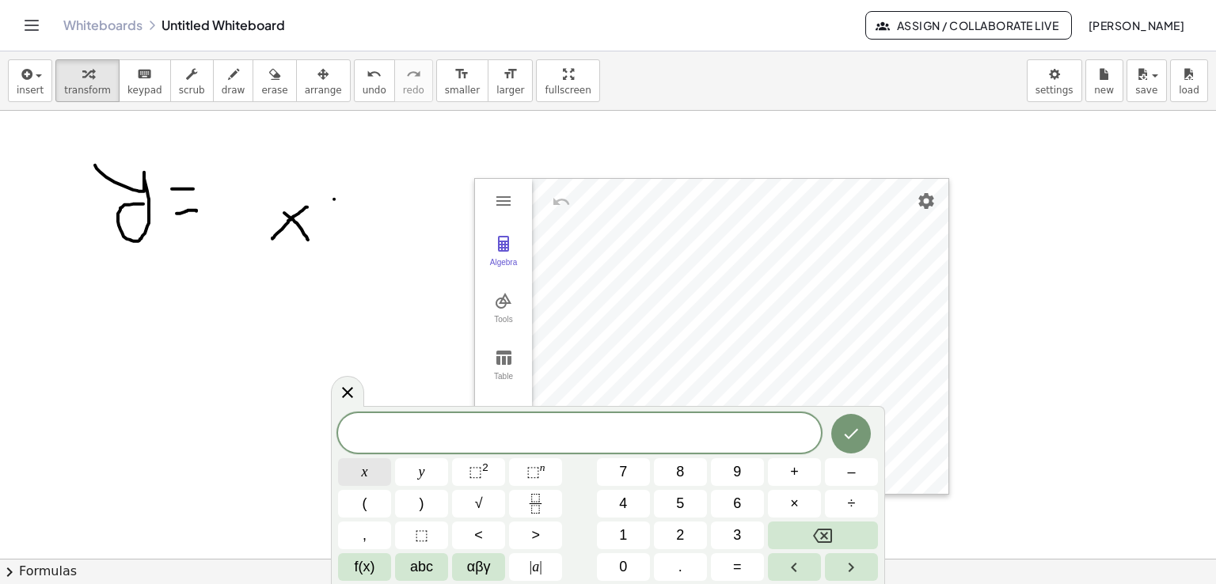
click at [385, 470] on button "x" at bounding box center [364, 472] width 53 height 28
click at [481, 478] on span "⬚ 2" at bounding box center [479, 471] width 20 height 21
click at [844, 478] on button "–" at bounding box center [851, 472] width 53 height 28
click at [746, 508] on button "6" at bounding box center [737, 504] width 53 height 28
click at [849, 439] on icon "Done" at bounding box center [850, 430] width 19 height 19
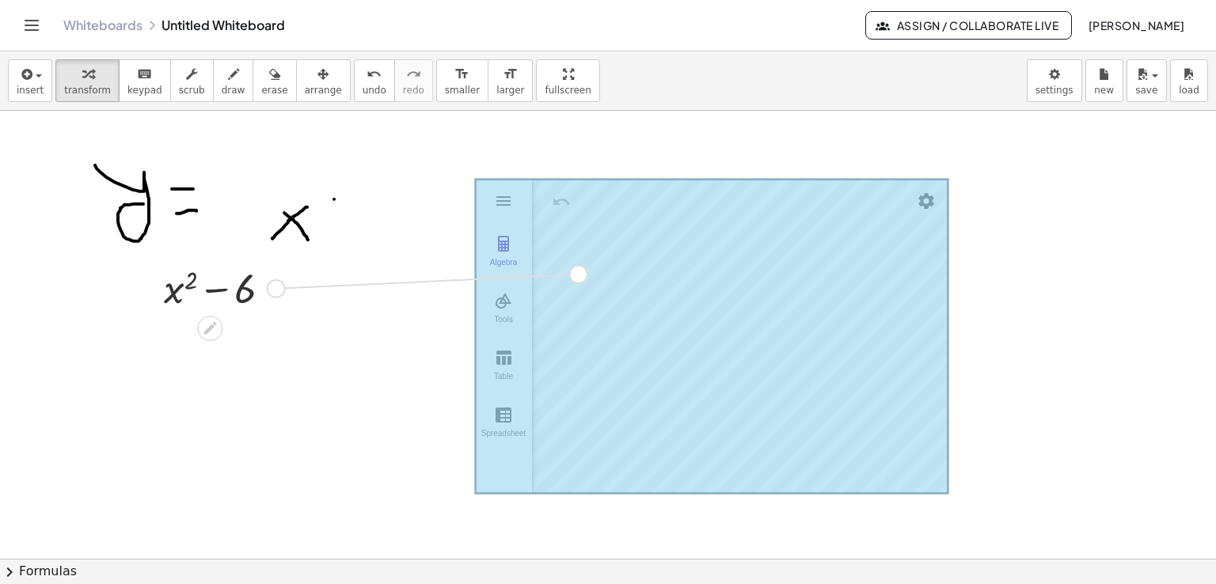
drag, startPoint x: 272, startPoint y: 294, endPoint x: 604, endPoint y: 281, distance: 331.9
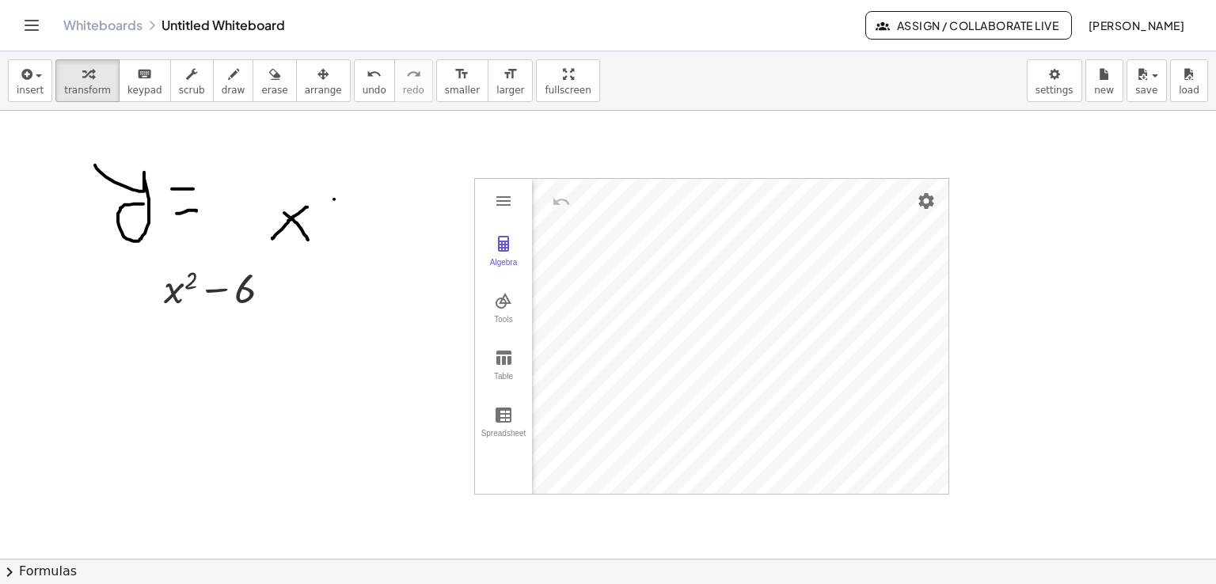
click at [47, 568] on button "chevron_right Formulas" at bounding box center [608, 571] width 1216 height 25
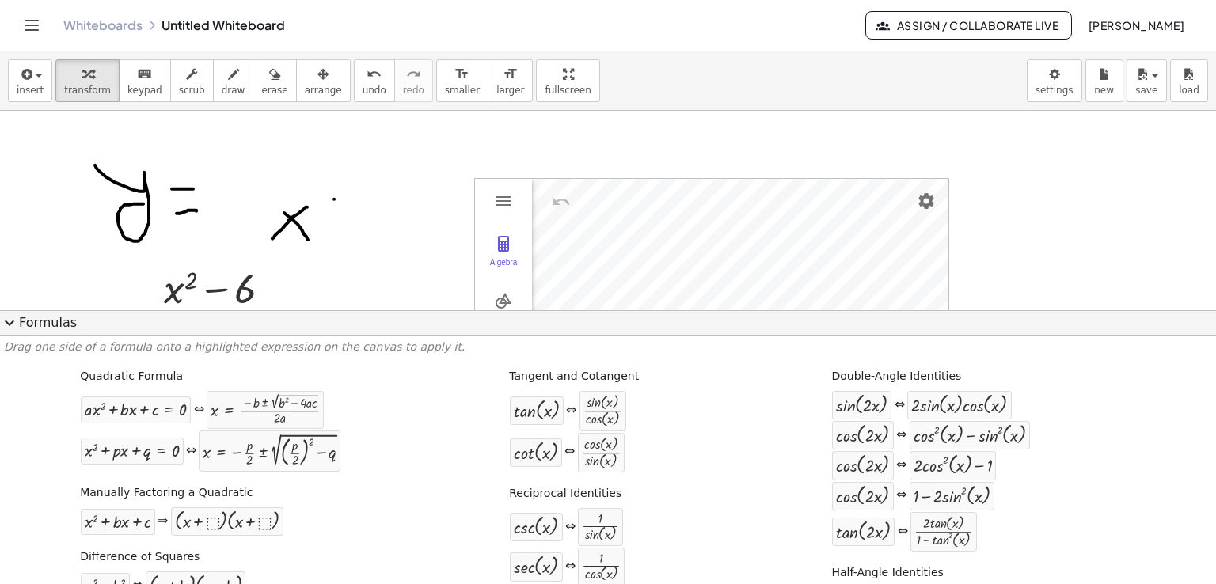
click at [313, 269] on div at bounding box center [608, 480] width 1216 height 897
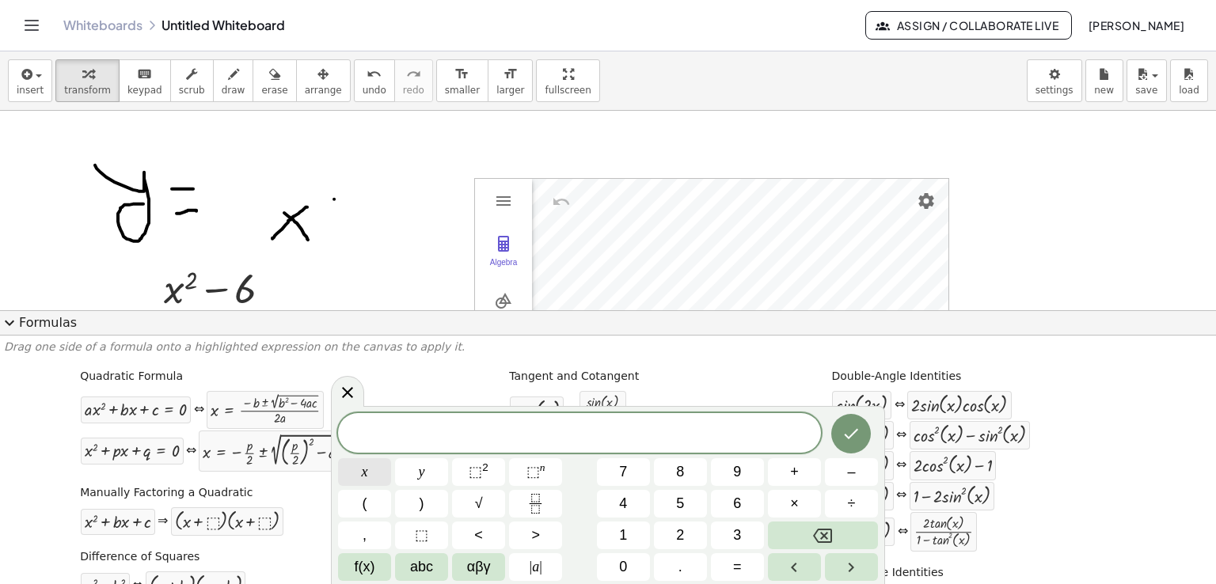
click at [379, 481] on button "x" at bounding box center [364, 472] width 53 height 28
click at [480, 480] on span "⬚ 2" at bounding box center [479, 471] width 20 height 21
click at [843, 479] on button "–" at bounding box center [851, 472] width 53 height 28
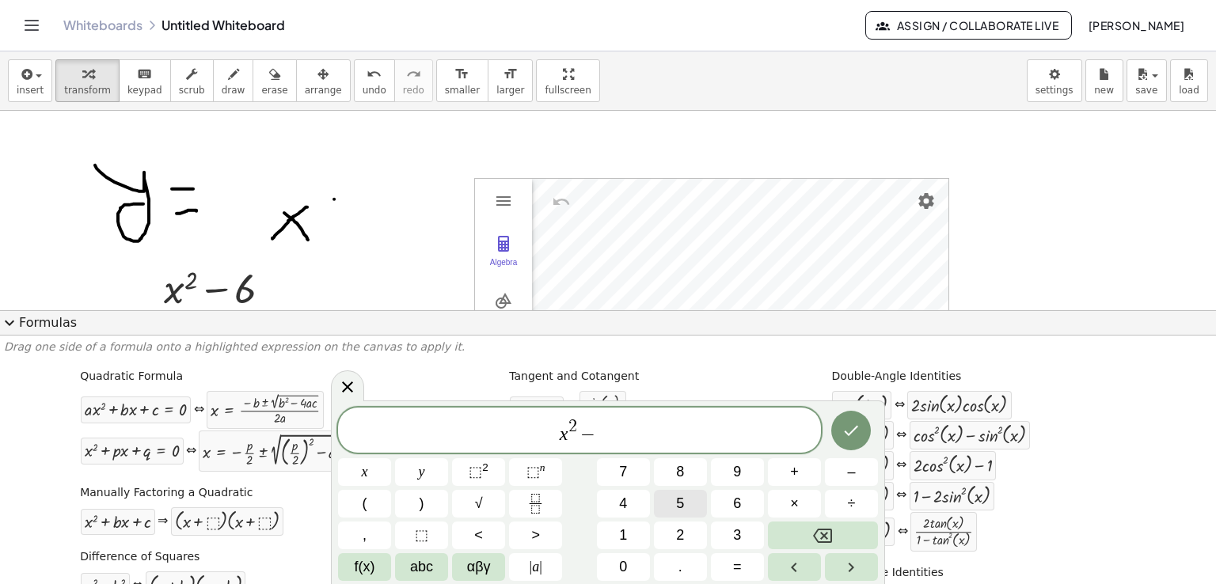
click at [684, 503] on button "5" at bounding box center [680, 504] width 53 height 28
click at [363, 483] on button "x" at bounding box center [364, 472] width 53 height 28
click at [805, 478] on button "+" at bounding box center [794, 472] width 53 height 28
click at [735, 503] on span "6" at bounding box center [737, 503] width 8 height 21
click at [848, 434] on icon "Done" at bounding box center [852, 431] width 14 height 10
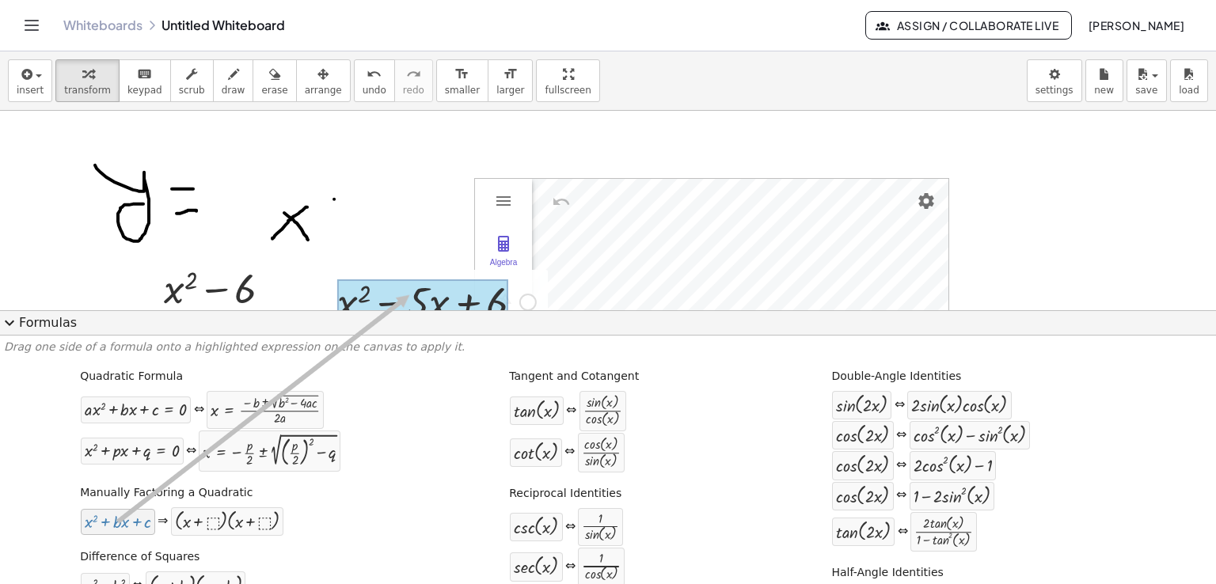
drag, startPoint x: 144, startPoint y: 522, endPoint x: 407, endPoint y: 294, distance: 347.9
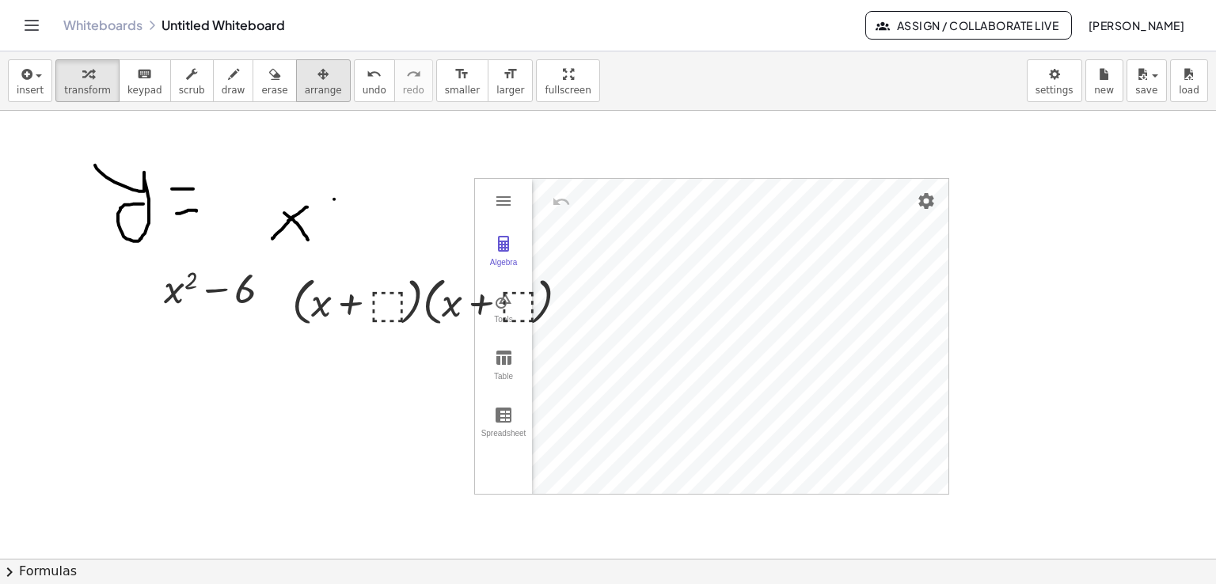
click at [310, 89] on button "arrange" at bounding box center [323, 80] width 55 height 43
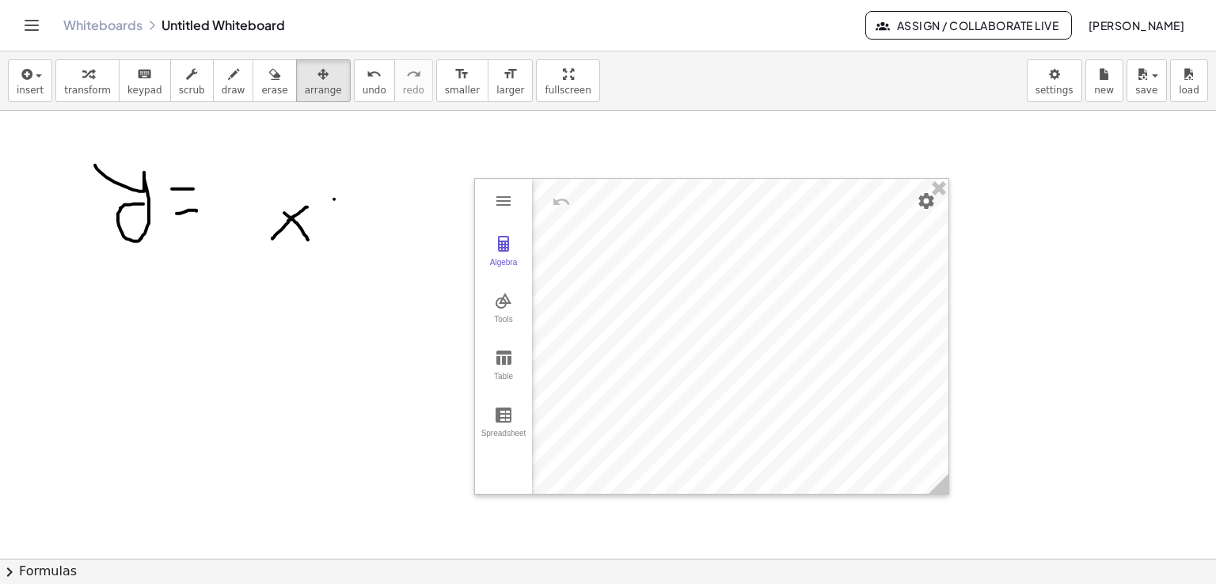
click at [296, 219] on div at bounding box center [608, 480] width 1216 height 897
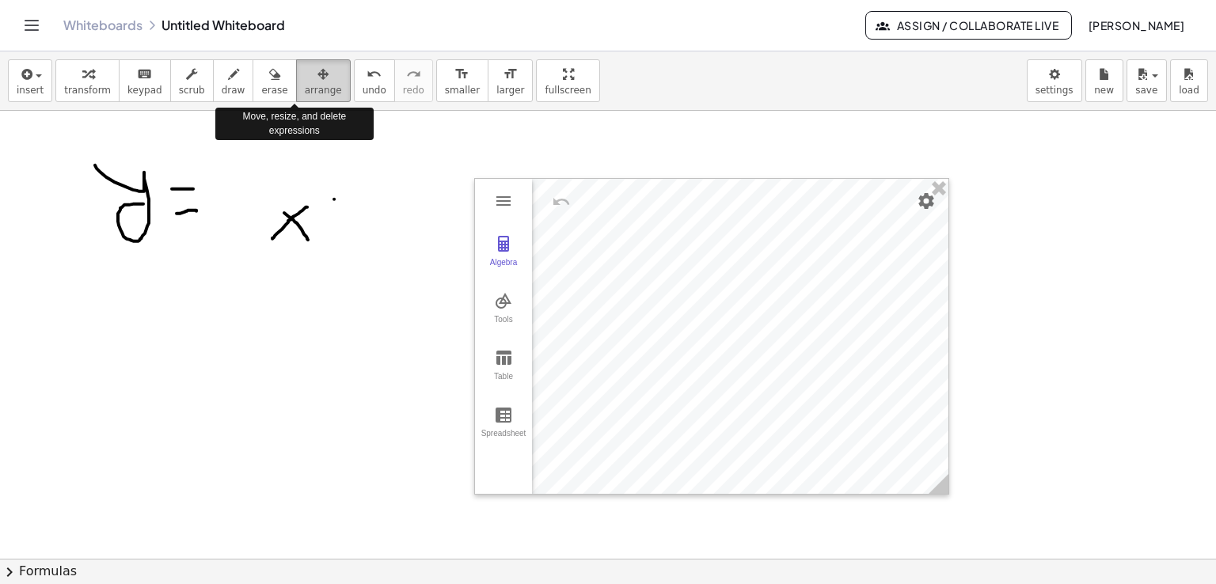
click at [317, 83] on icon "button" at bounding box center [322, 74] width 11 height 19
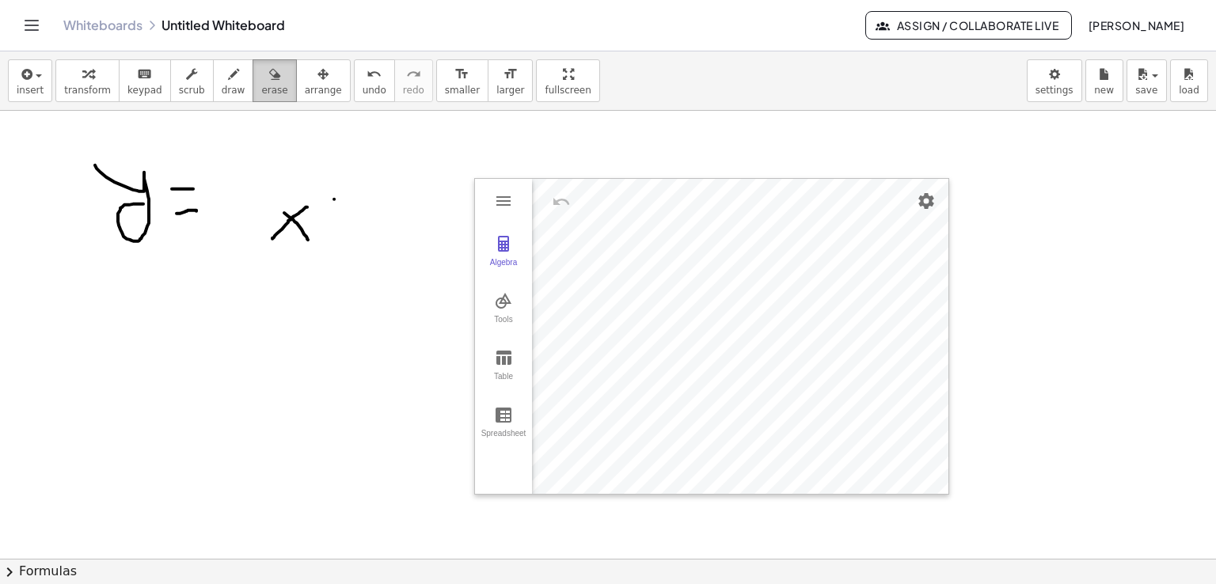
click at [261, 88] on span "erase" at bounding box center [274, 90] width 26 height 11
click at [1147, 77] on icon "button" at bounding box center [1142, 74] width 14 height 19
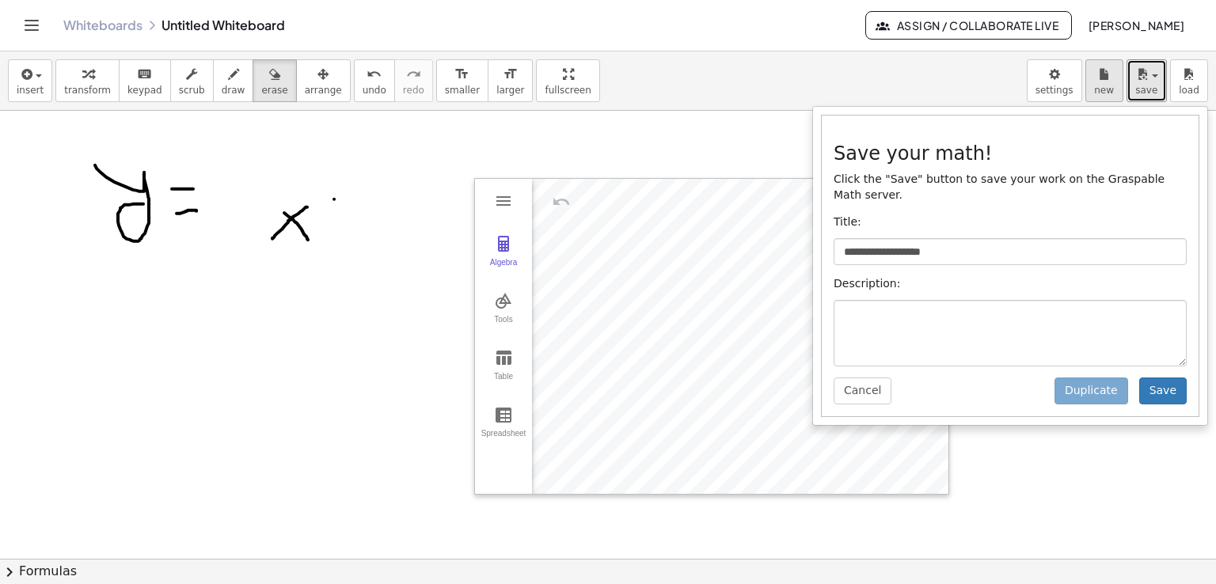
drag, startPoint x: 1142, startPoint y: 89, endPoint x: 1096, endPoint y: 59, distance: 55.3
click at [1141, 89] on span "save" at bounding box center [1146, 90] width 22 height 11
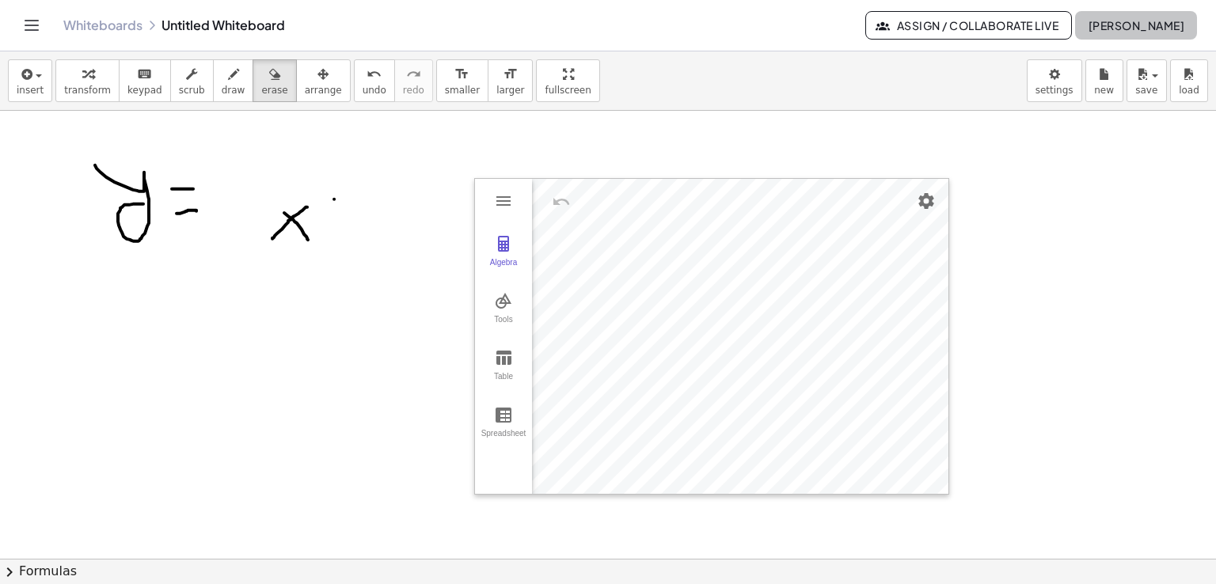
click at [1114, 24] on span "[PERSON_NAME]" at bounding box center [1136, 25] width 97 height 14
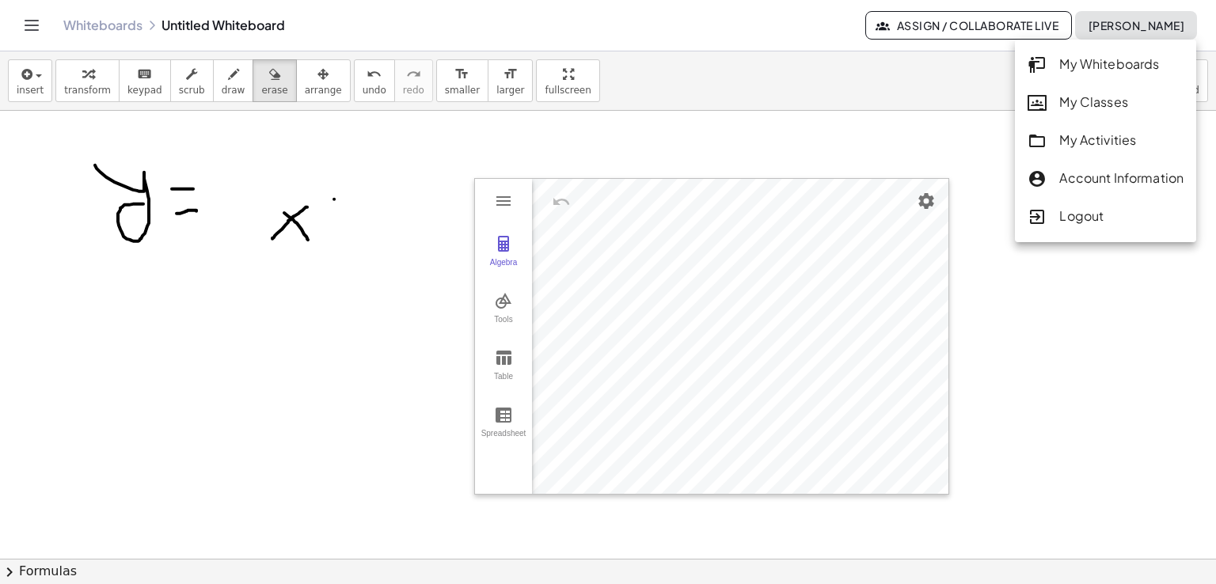
click at [1104, 106] on div "My Classes" at bounding box center [1105, 103] width 156 height 21
